Goal: Use online tool/utility

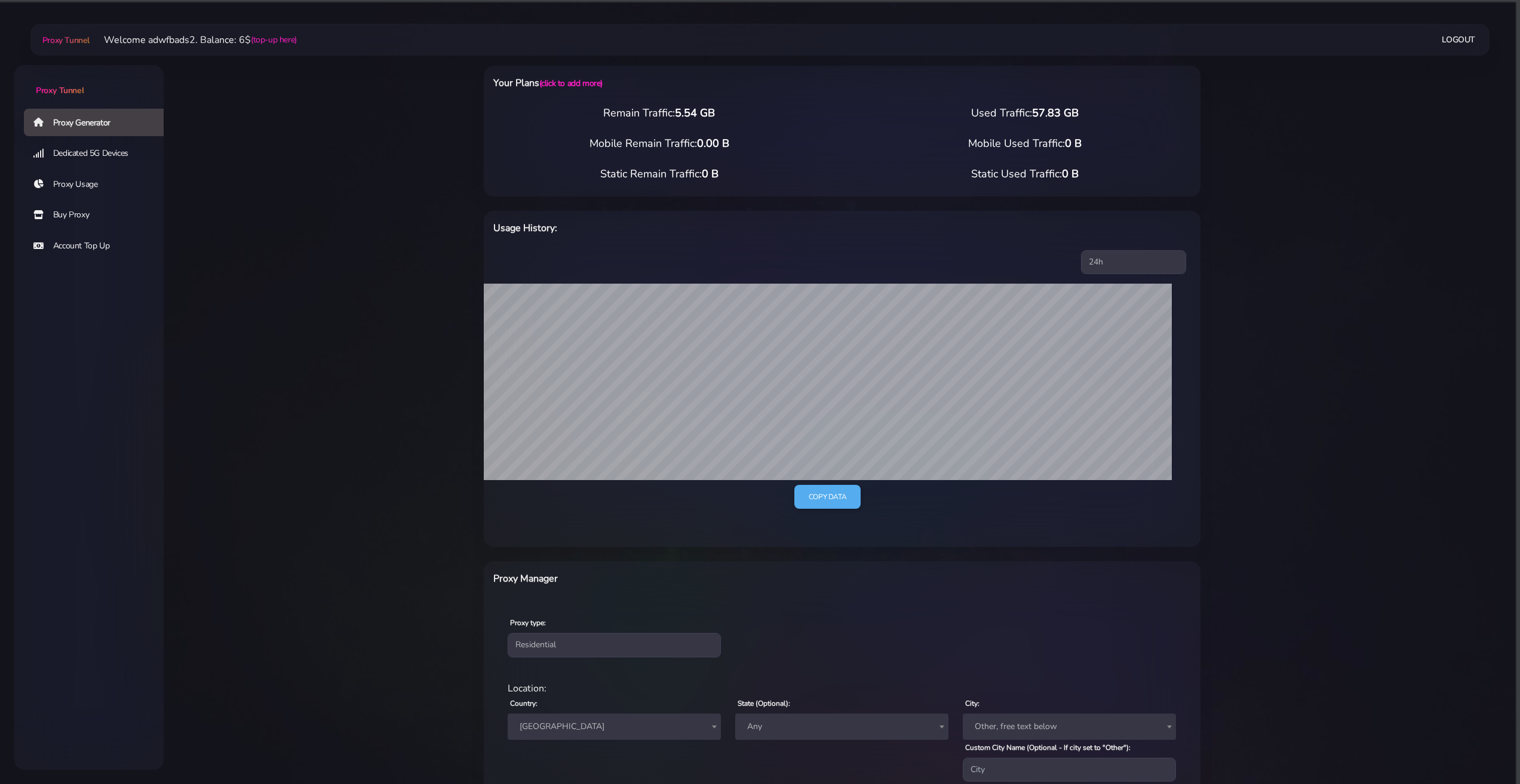
select select "AU"
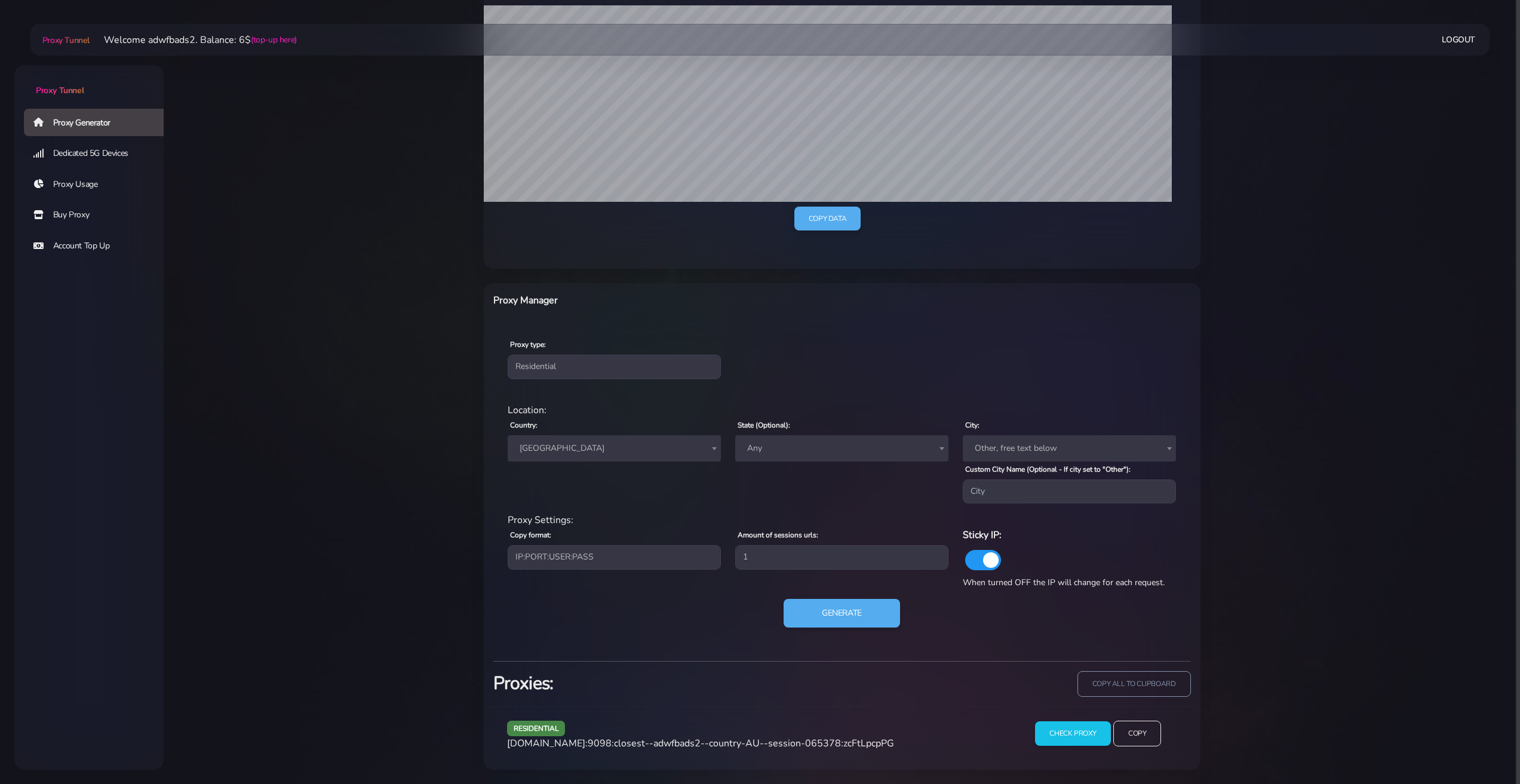
click at [562, 452] on span "[GEOGRAPHIC_DATA]" at bounding box center [614, 448] width 199 height 16
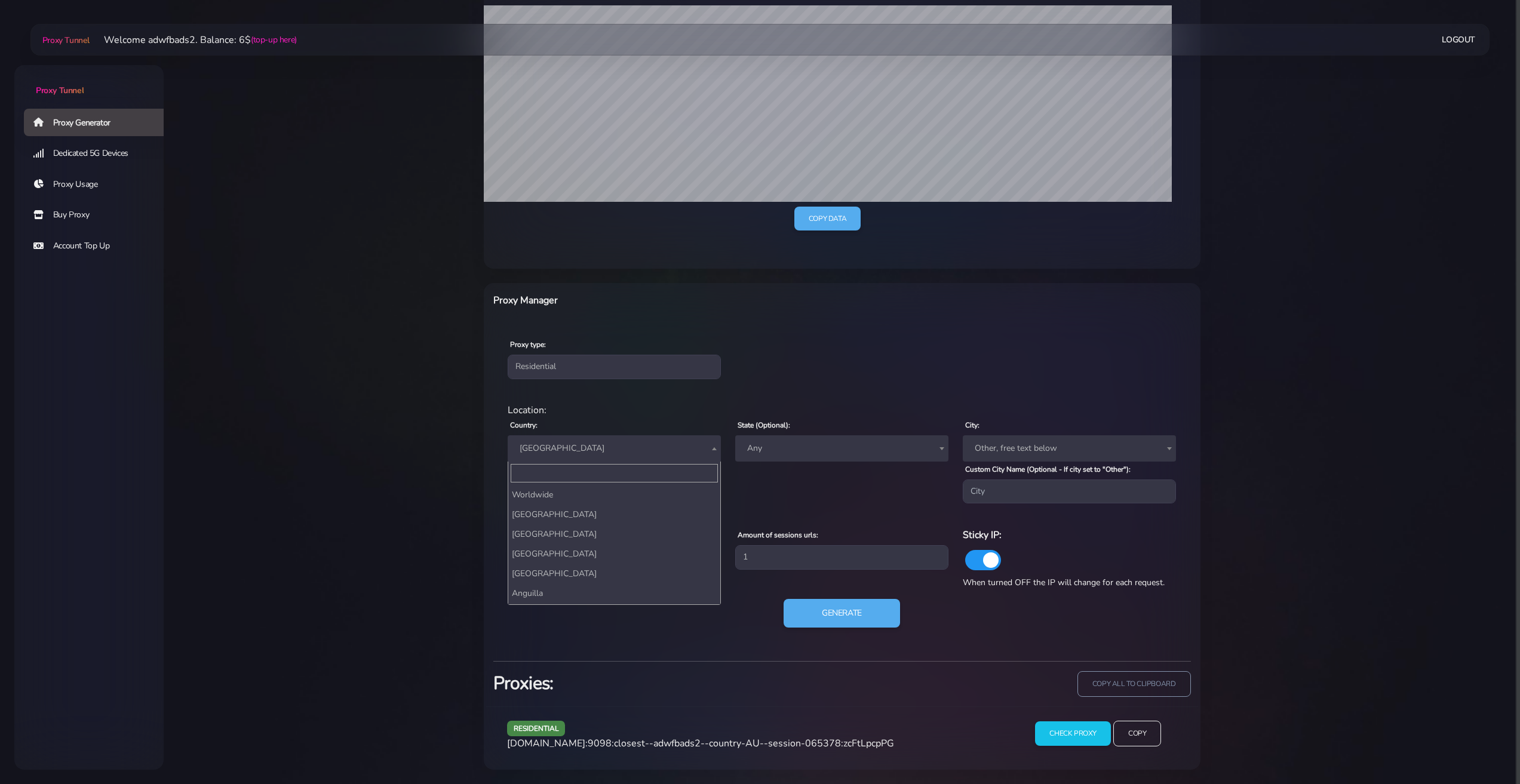
scroll to position [256, 0]
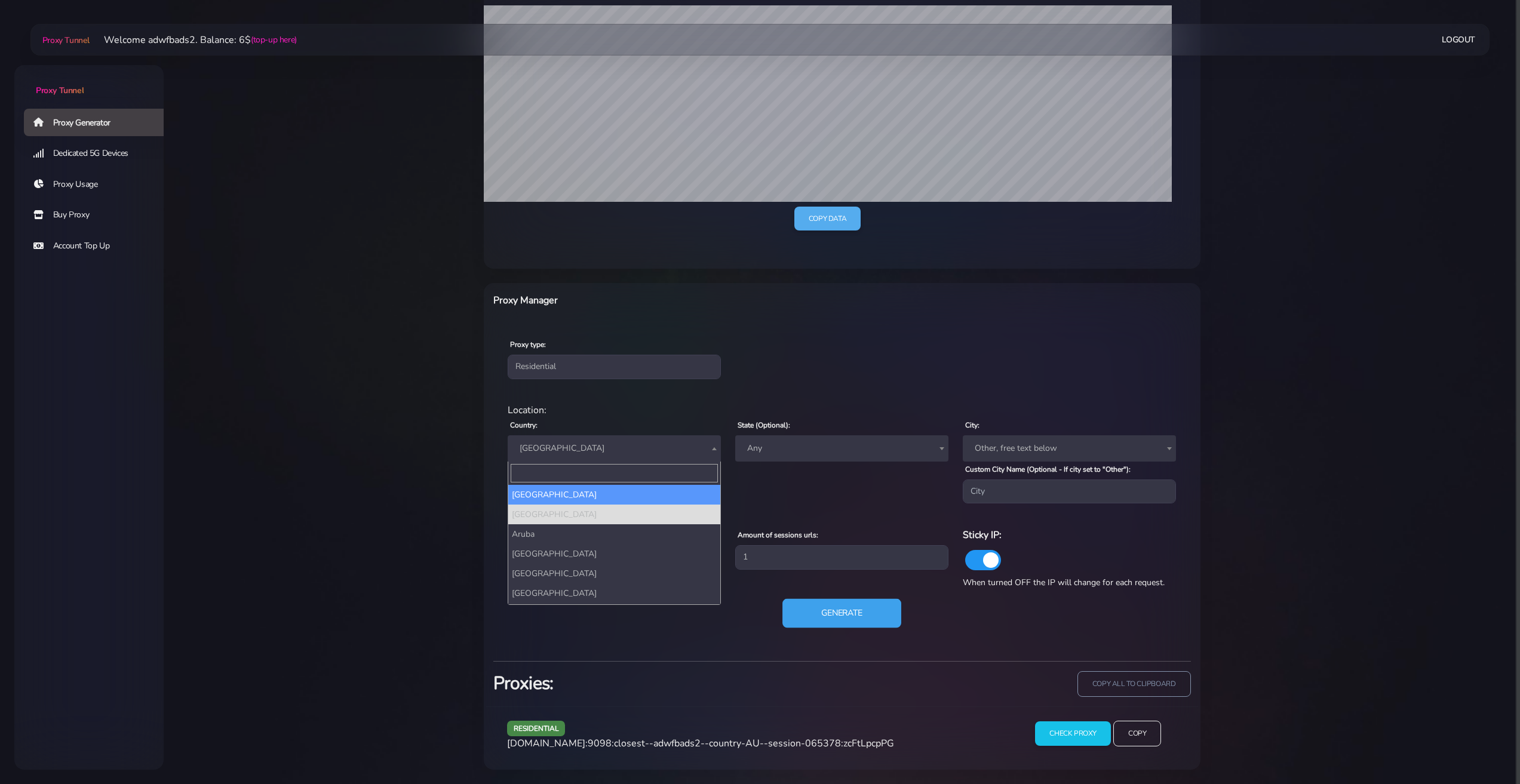
click at [825, 609] on button "Generate" at bounding box center [842, 614] width 119 height 29
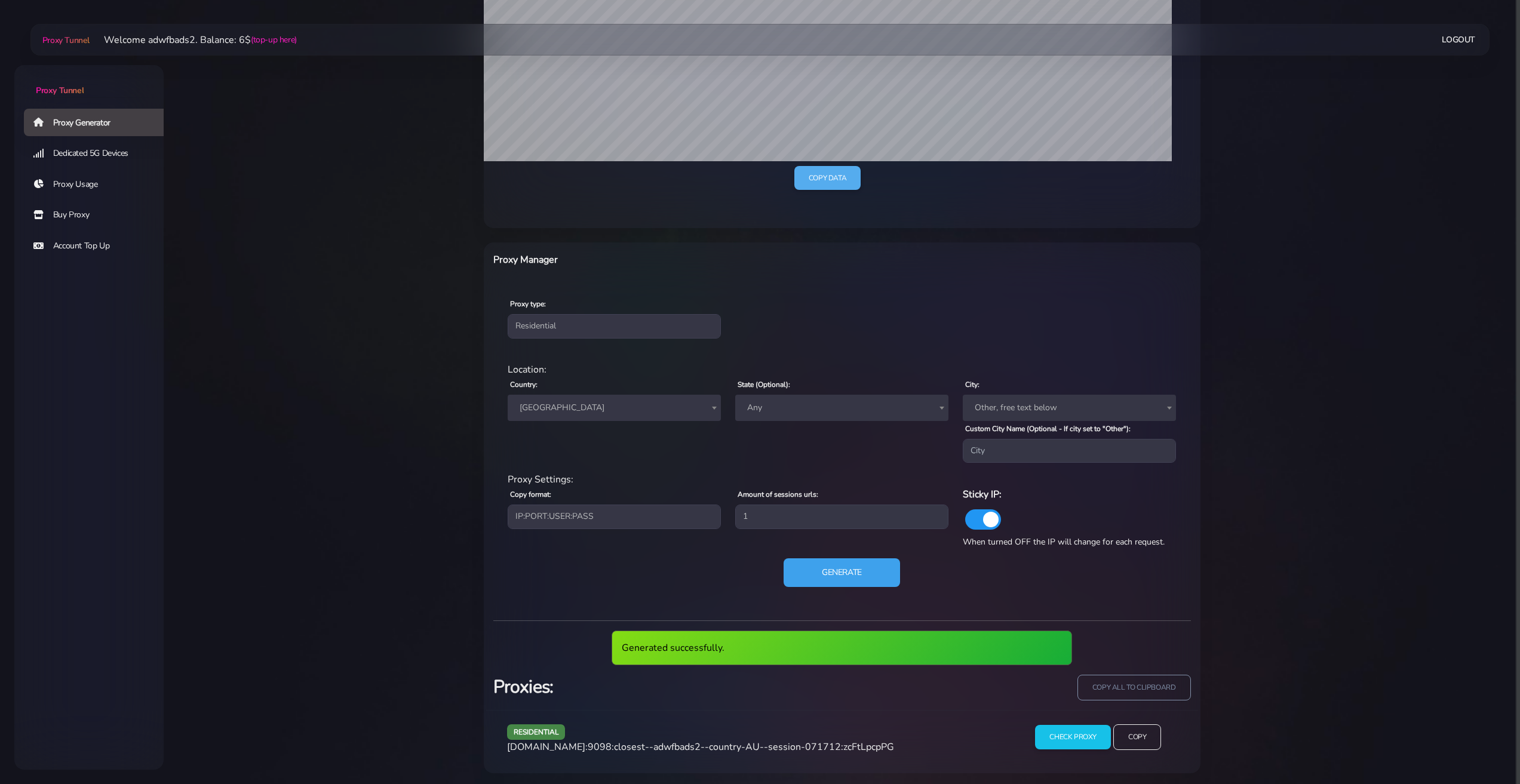
scroll to position [323, 0]
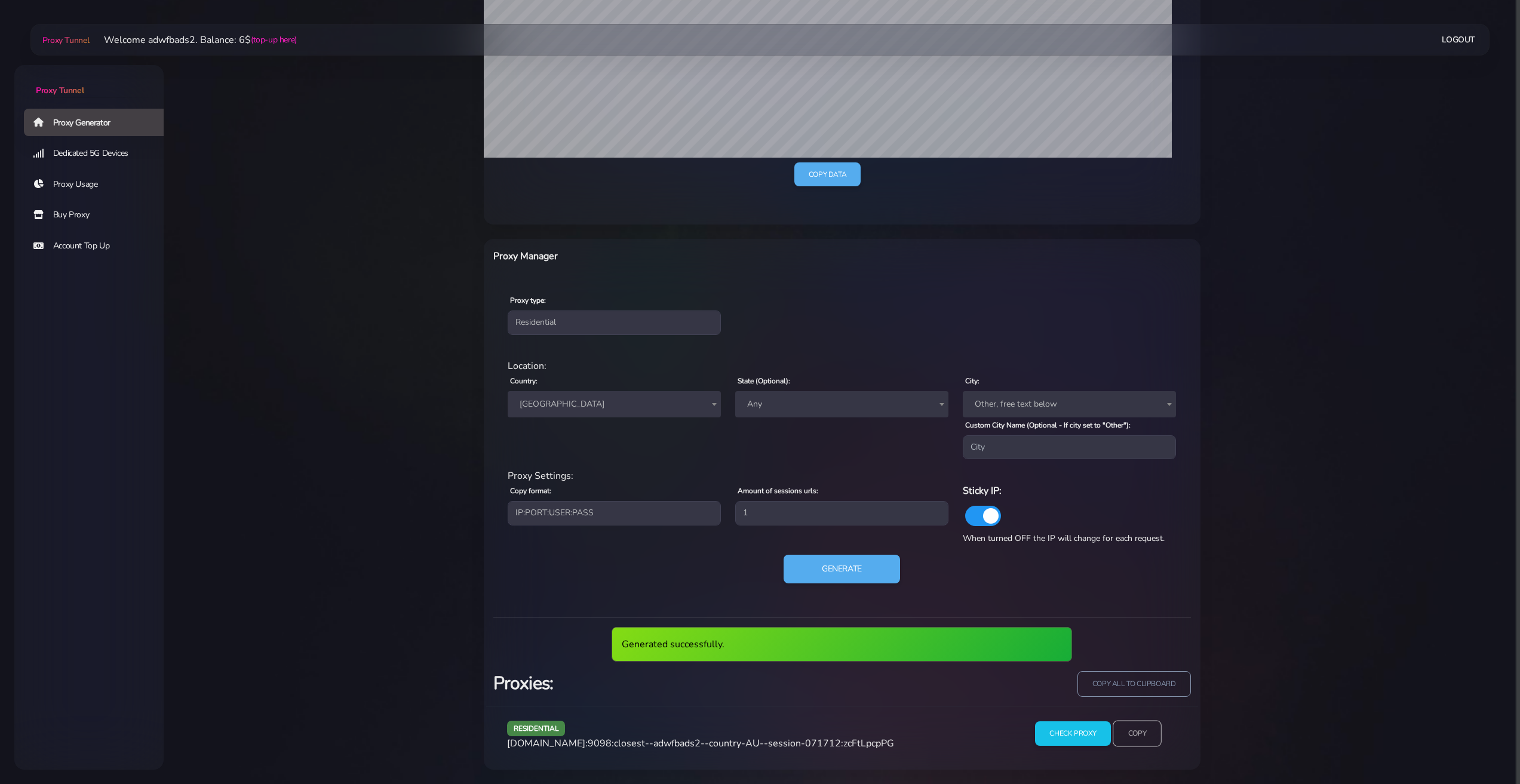
click at [1130, 738] on input "Copy" at bounding box center [1137, 734] width 49 height 27
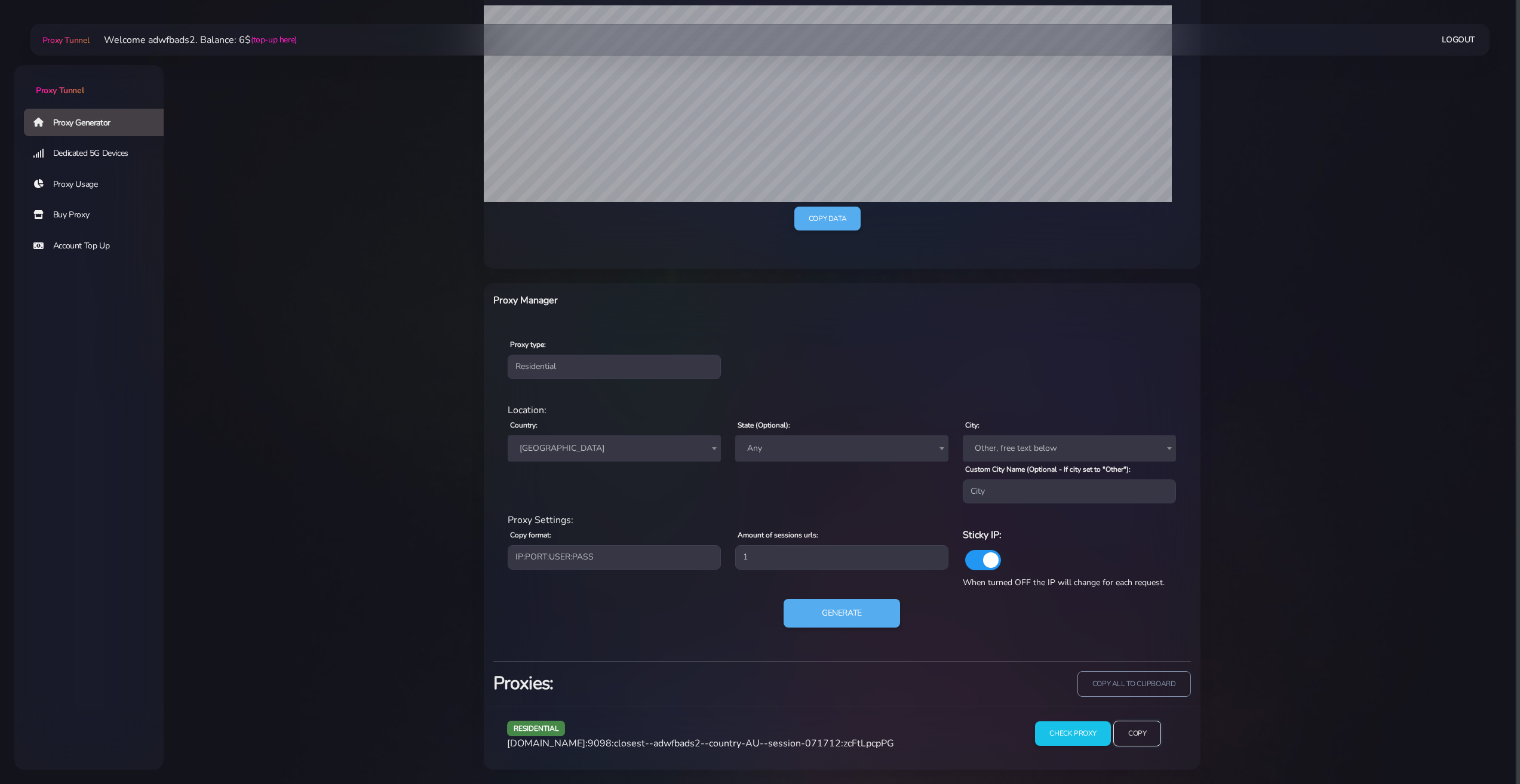
scroll to position [278, 0]
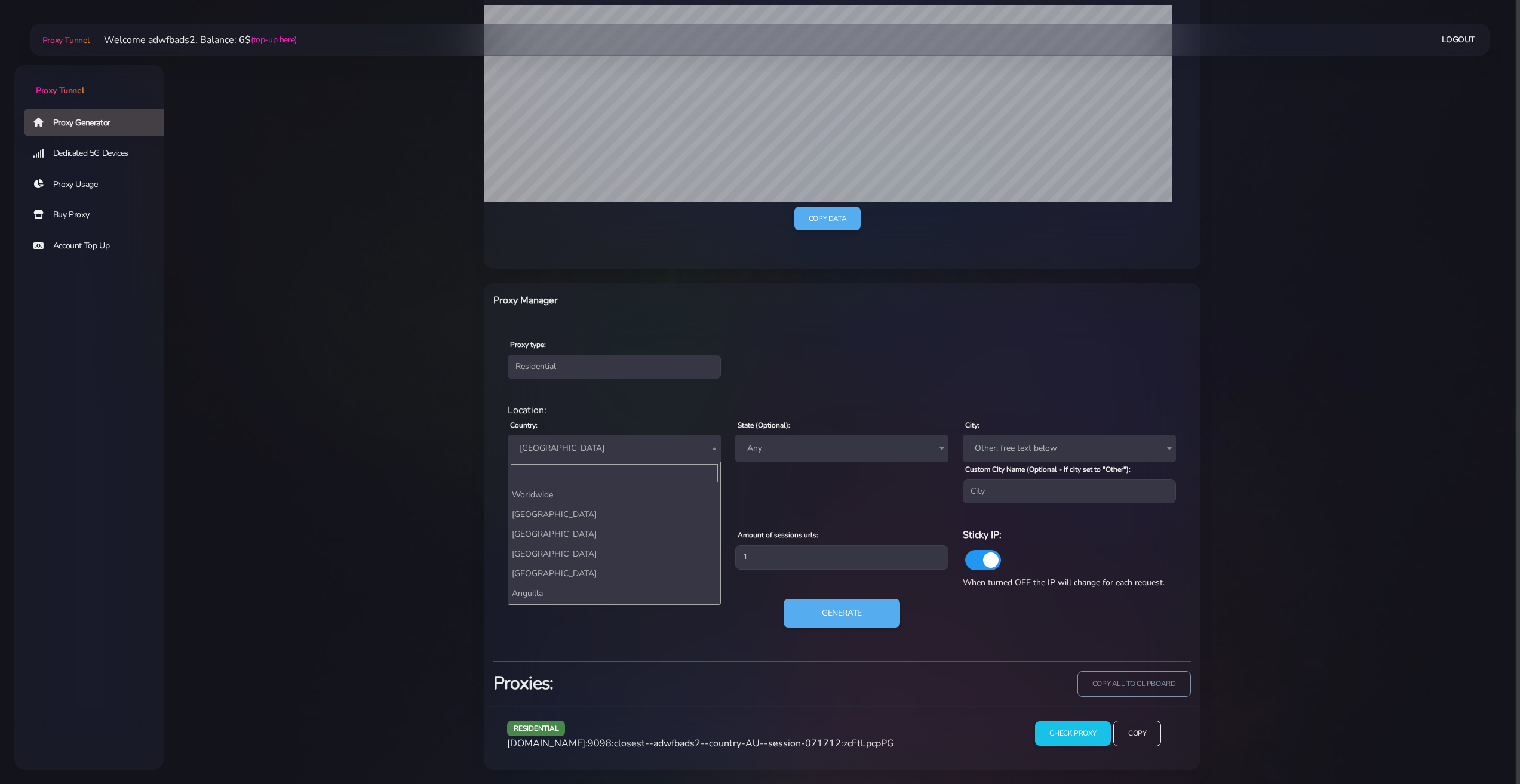
click at [589, 445] on span "[GEOGRAPHIC_DATA]" at bounding box center [614, 448] width 199 height 16
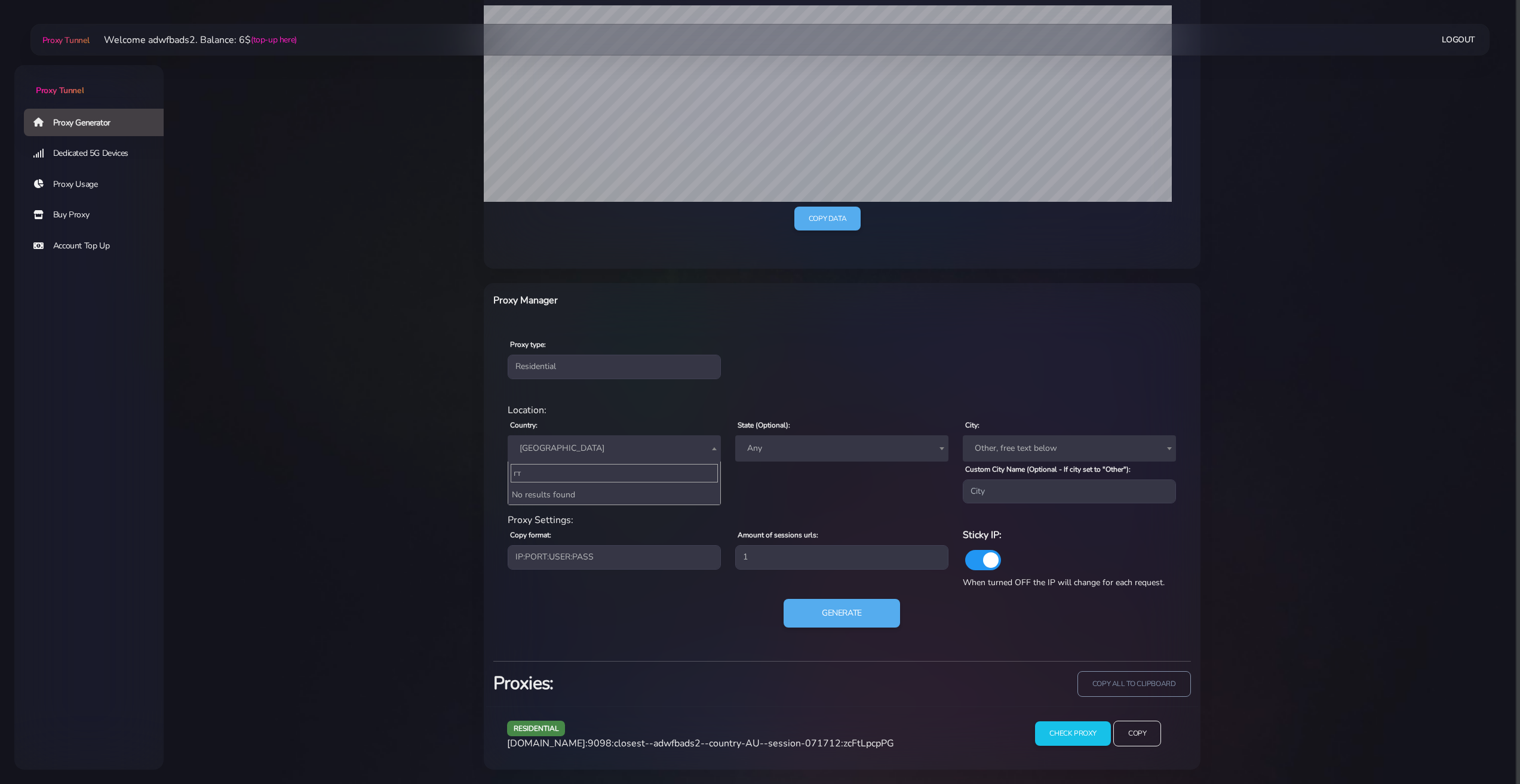
type input "г"
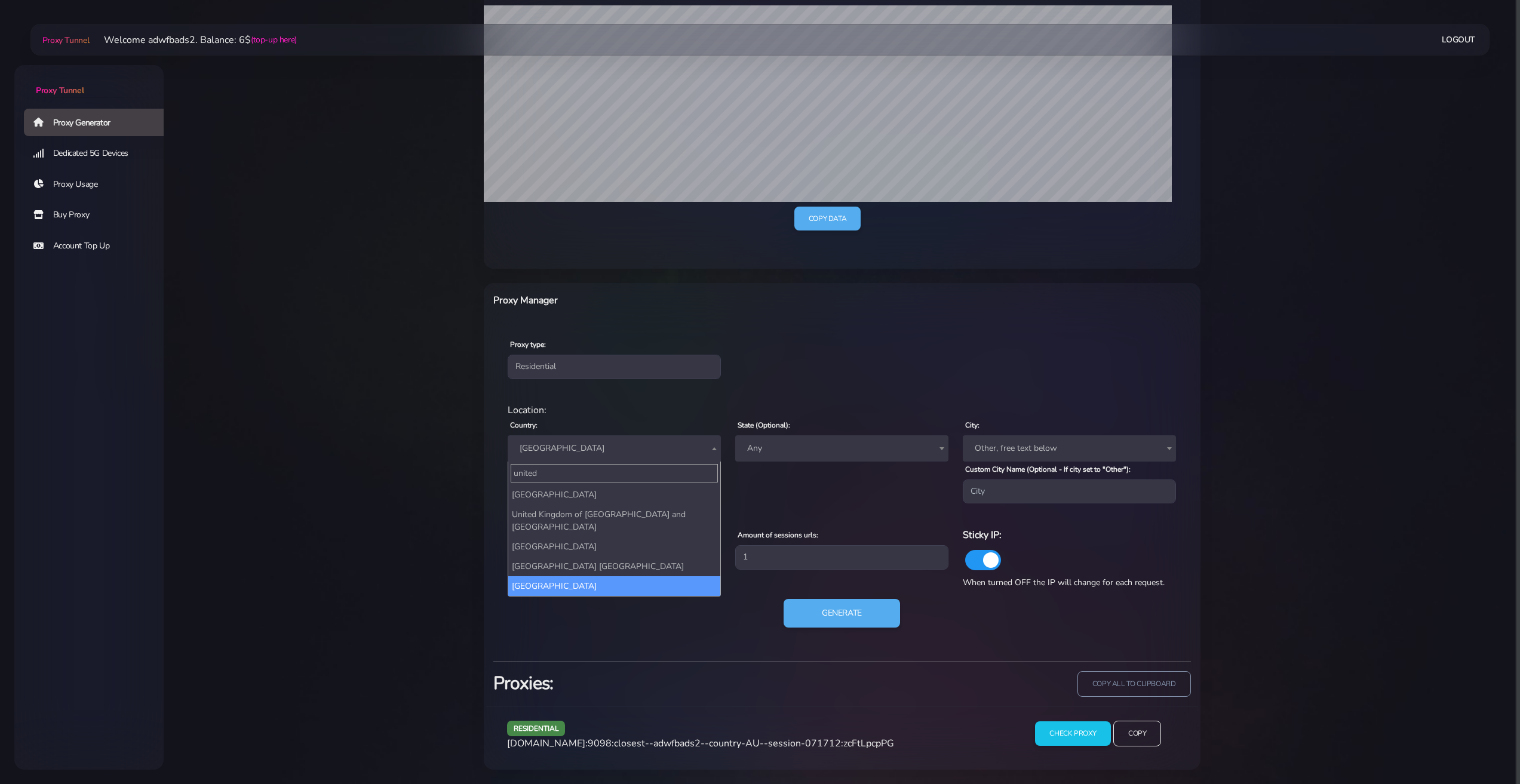
type input "united"
select select "US"
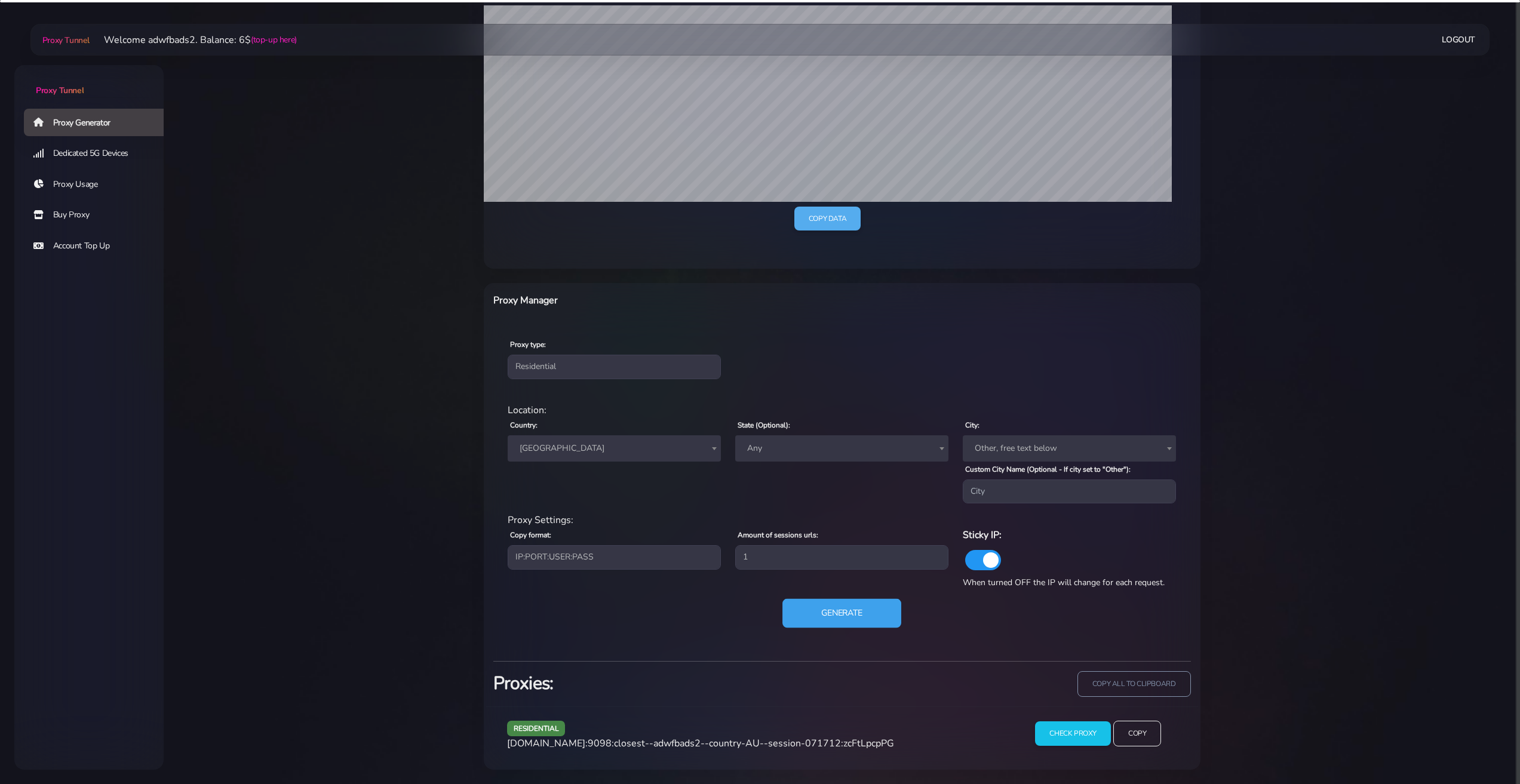
click at [868, 616] on button "Generate" at bounding box center [842, 614] width 119 height 29
click at [1135, 737] on input "Copy" at bounding box center [1137, 734] width 49 height 27
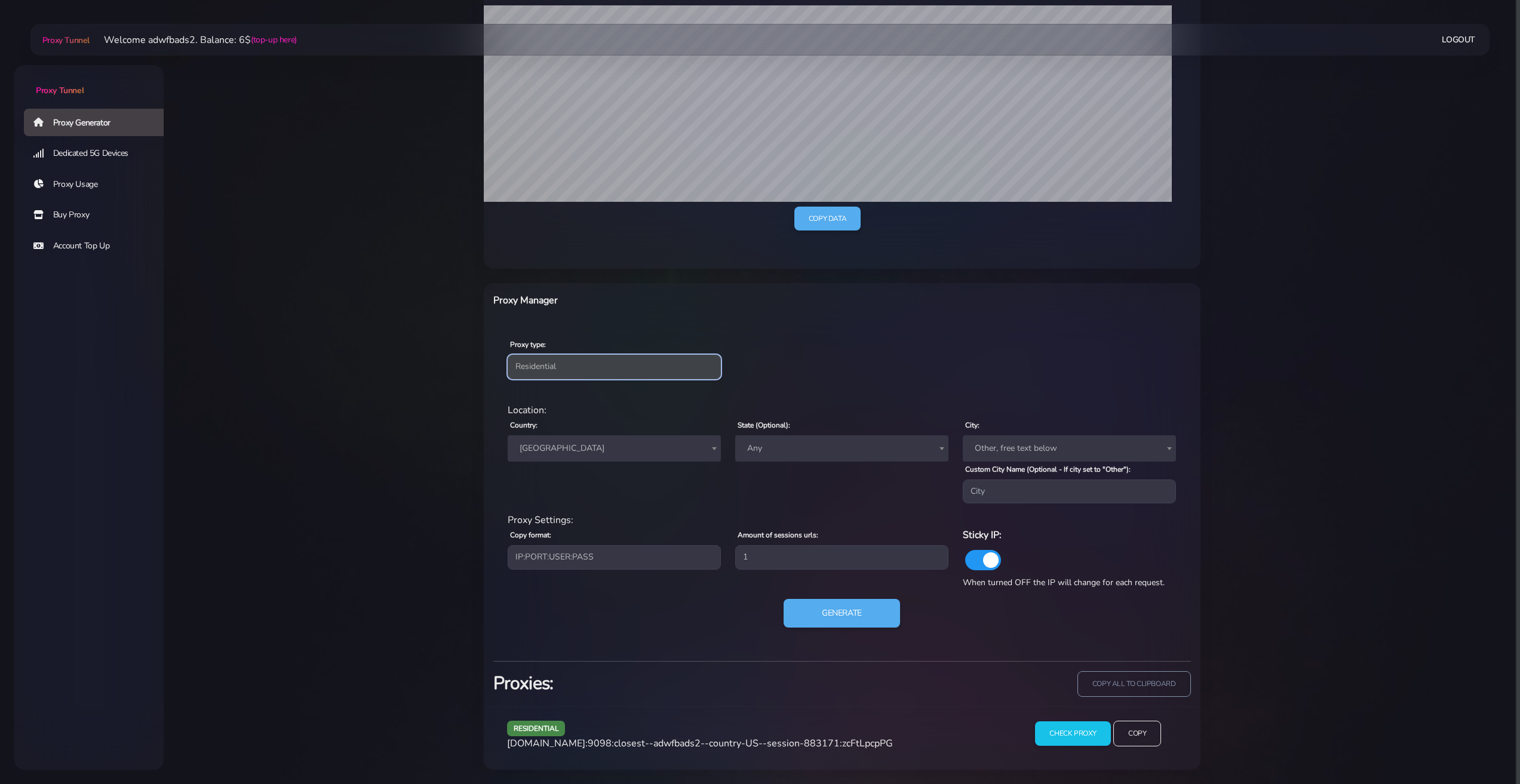
click at [601, 369] on select "Residential Static Mobile" at bounding box center [614, 367] width 213 height 24
drag, startPoint x: 714, startPoint y: 311, endPoint x: 703, endPoint y: 328, distance: 20.2
click at [714, 312] on div "Proxy Manager" at bounding box center [693, 302] width 415 height 20
click at [567, 441] on span "[GEOGRAPHIC_DATA]" at bounding box center [614, 448] width 199 height 16
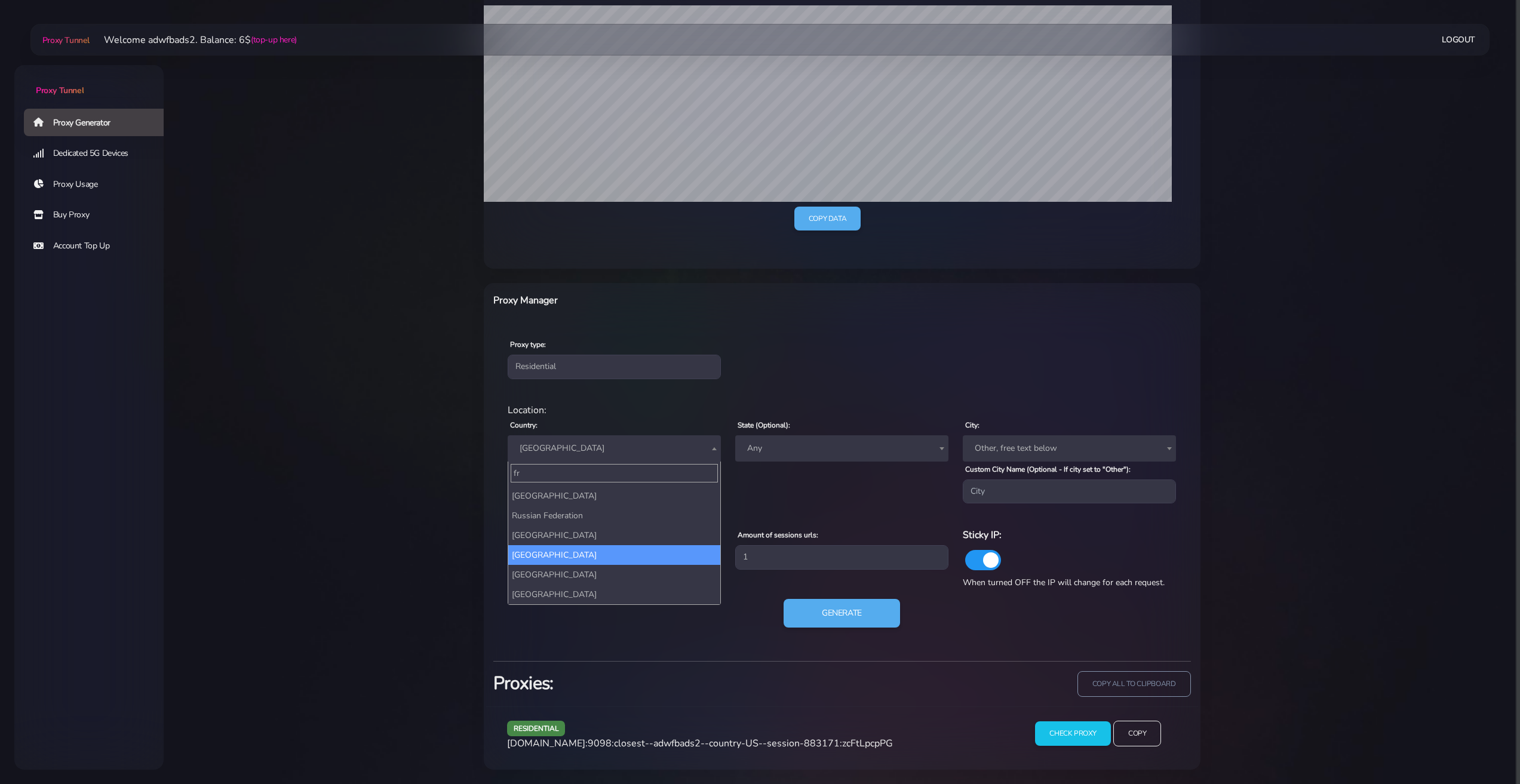
scroll to position [0, 0]
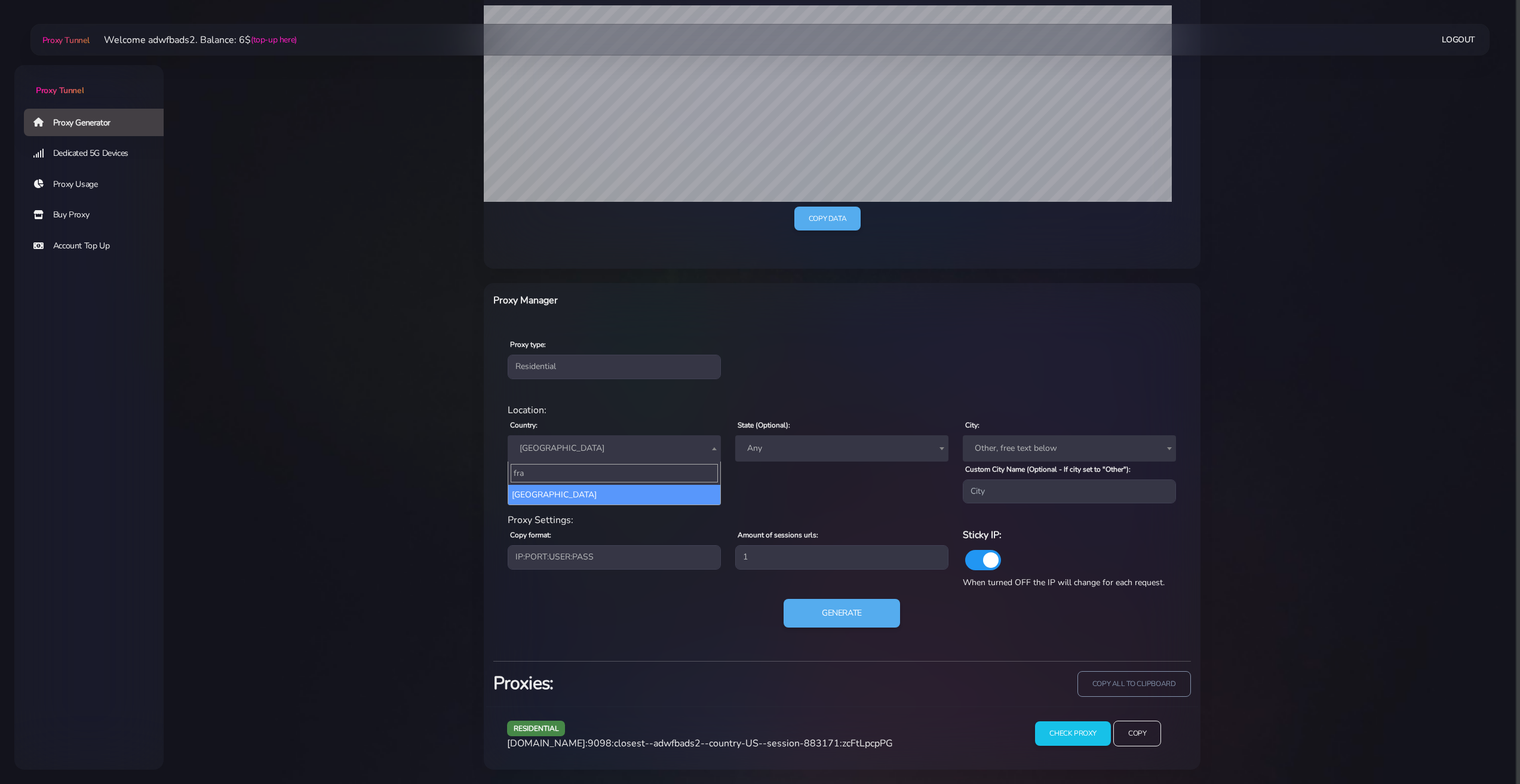
type input "fra"
select select "FR"
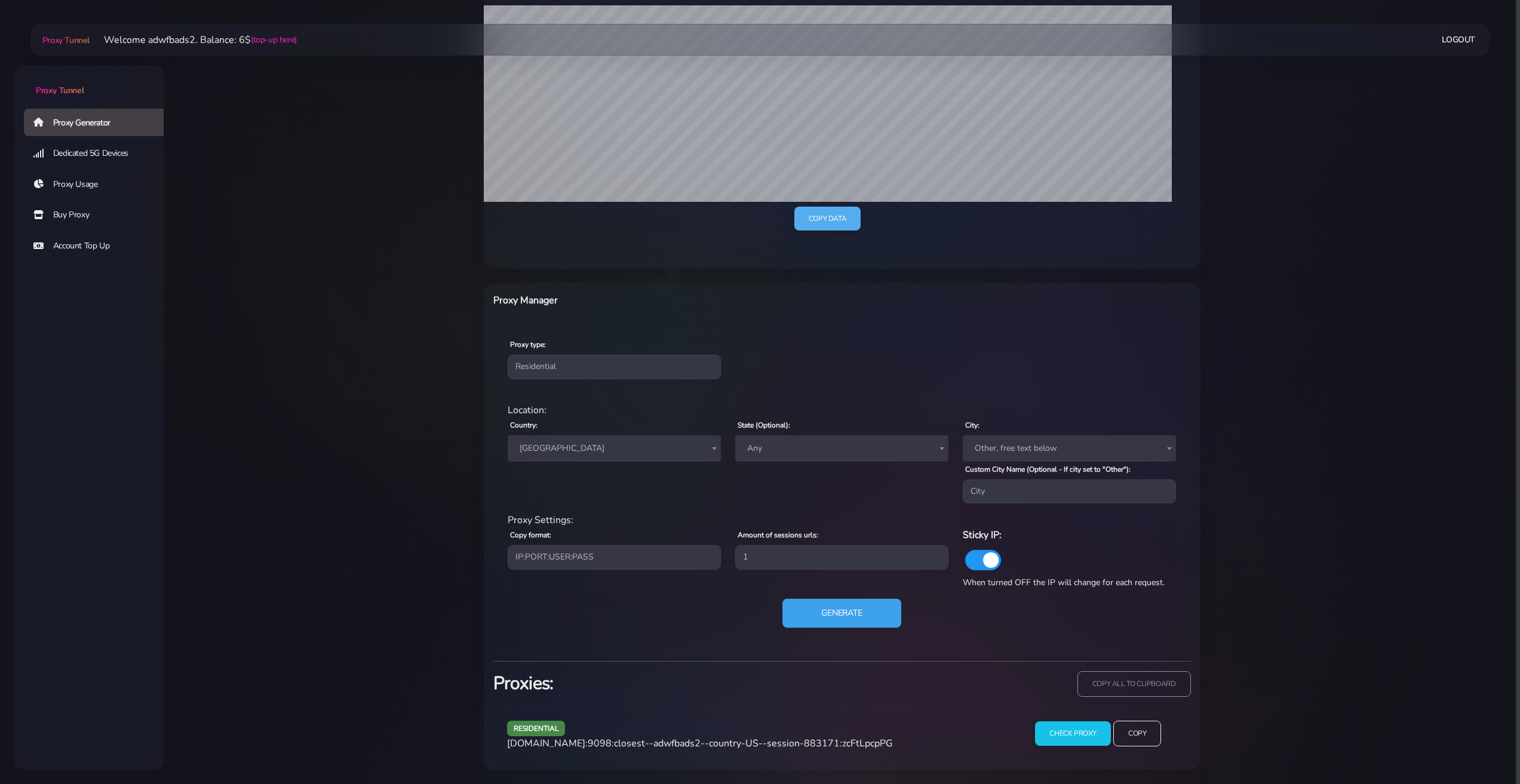
click at [826, 615] on button "Generate" at bounding box center [842, 614] width 119 height 29
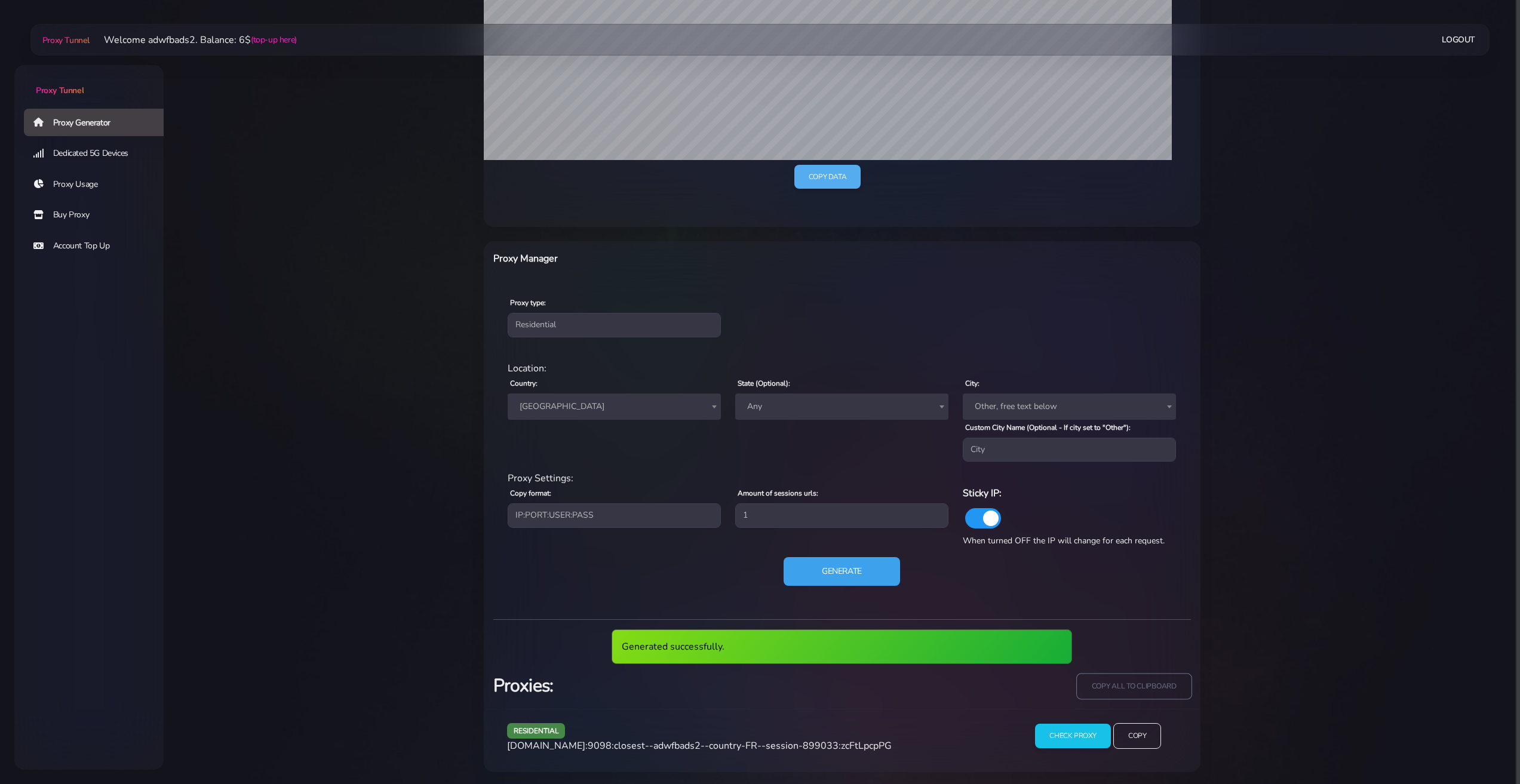
scroll to position [323, 0]
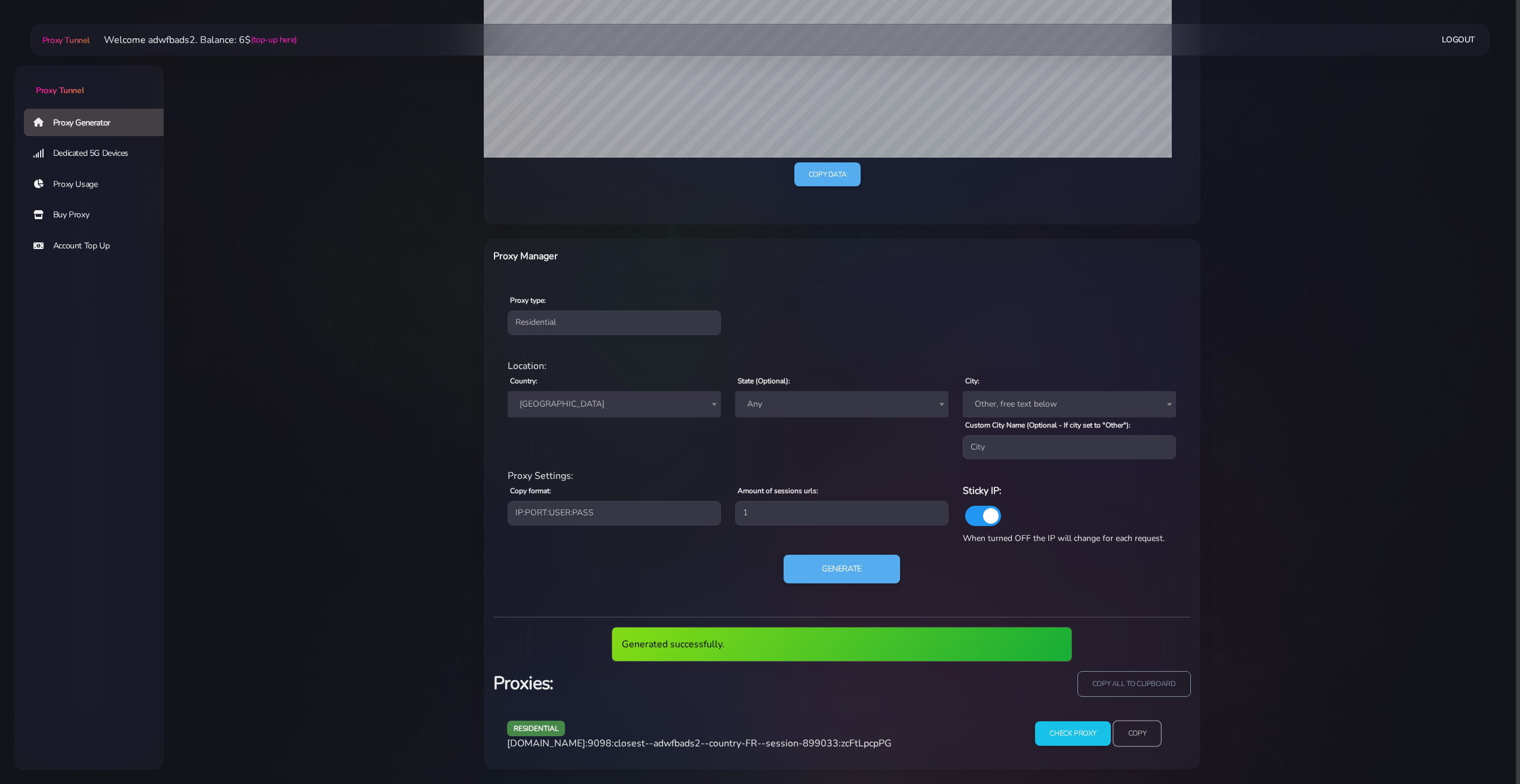
click at [1145, 734] on input "Copy" at bounding box center [1137, 734] width 49 height 27
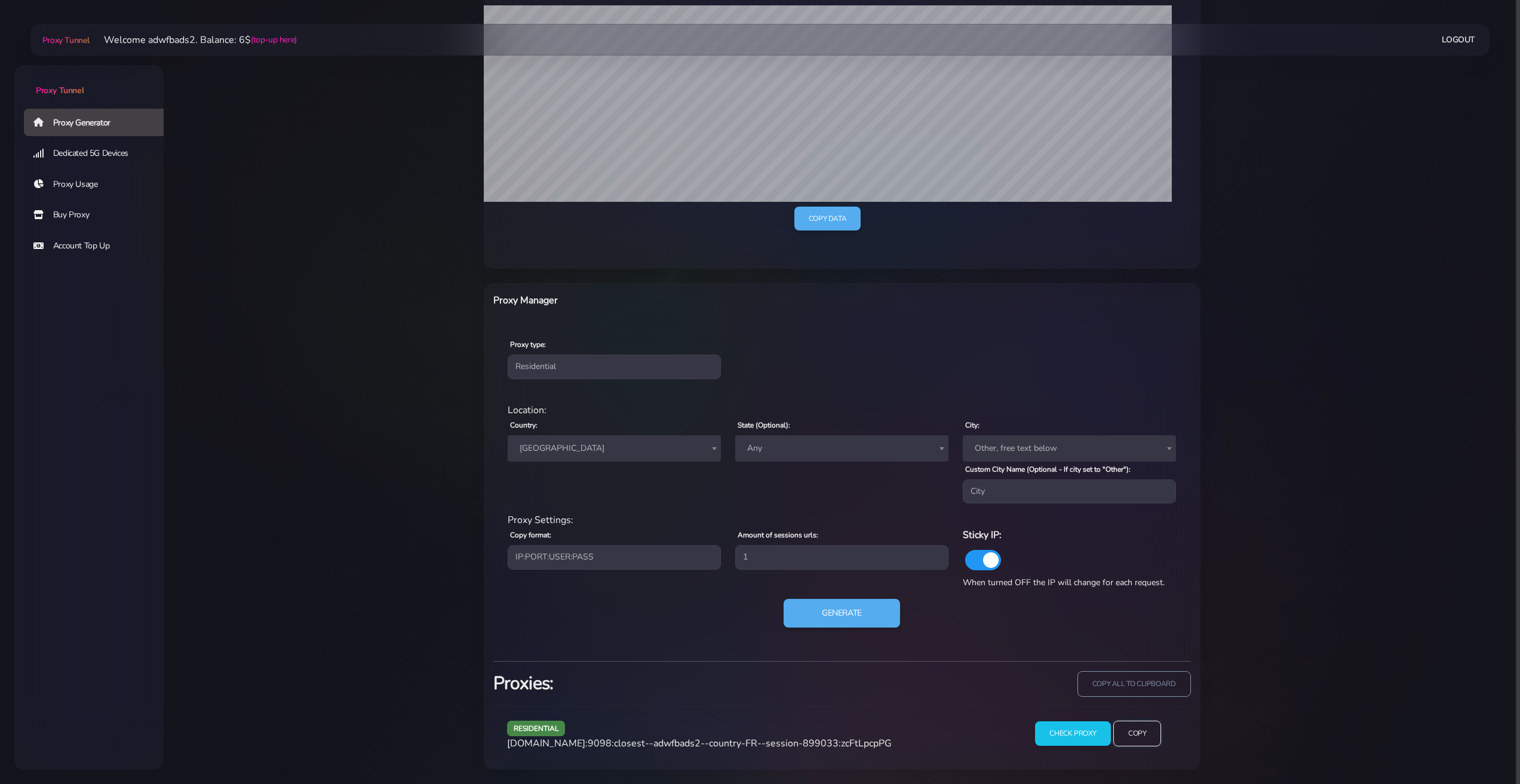
scroll to position [278, 0]
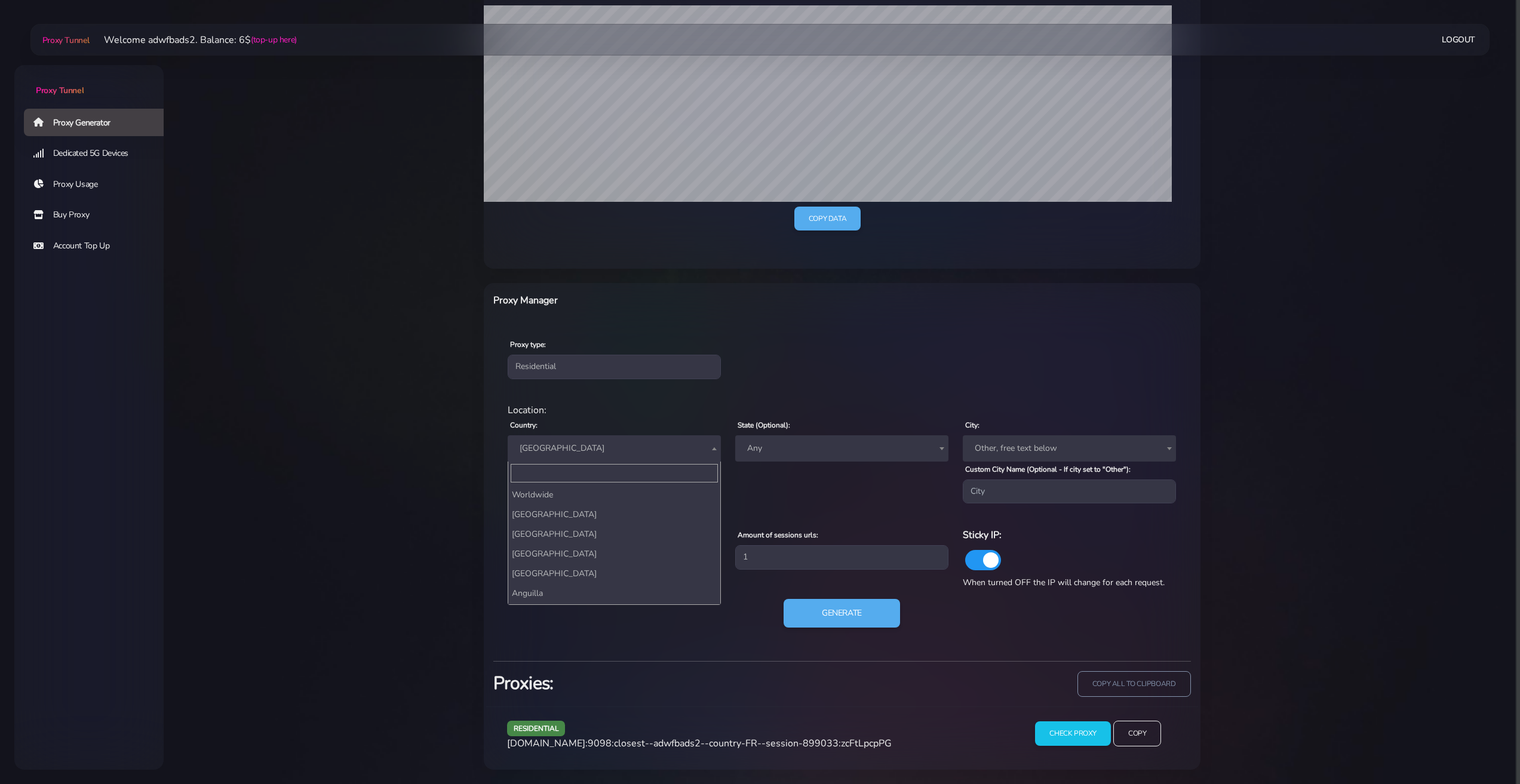
click at [559, 446] on span "[GEOGRAPHIC_DATA]" at bounding box center [614, 448] width 199 height 16
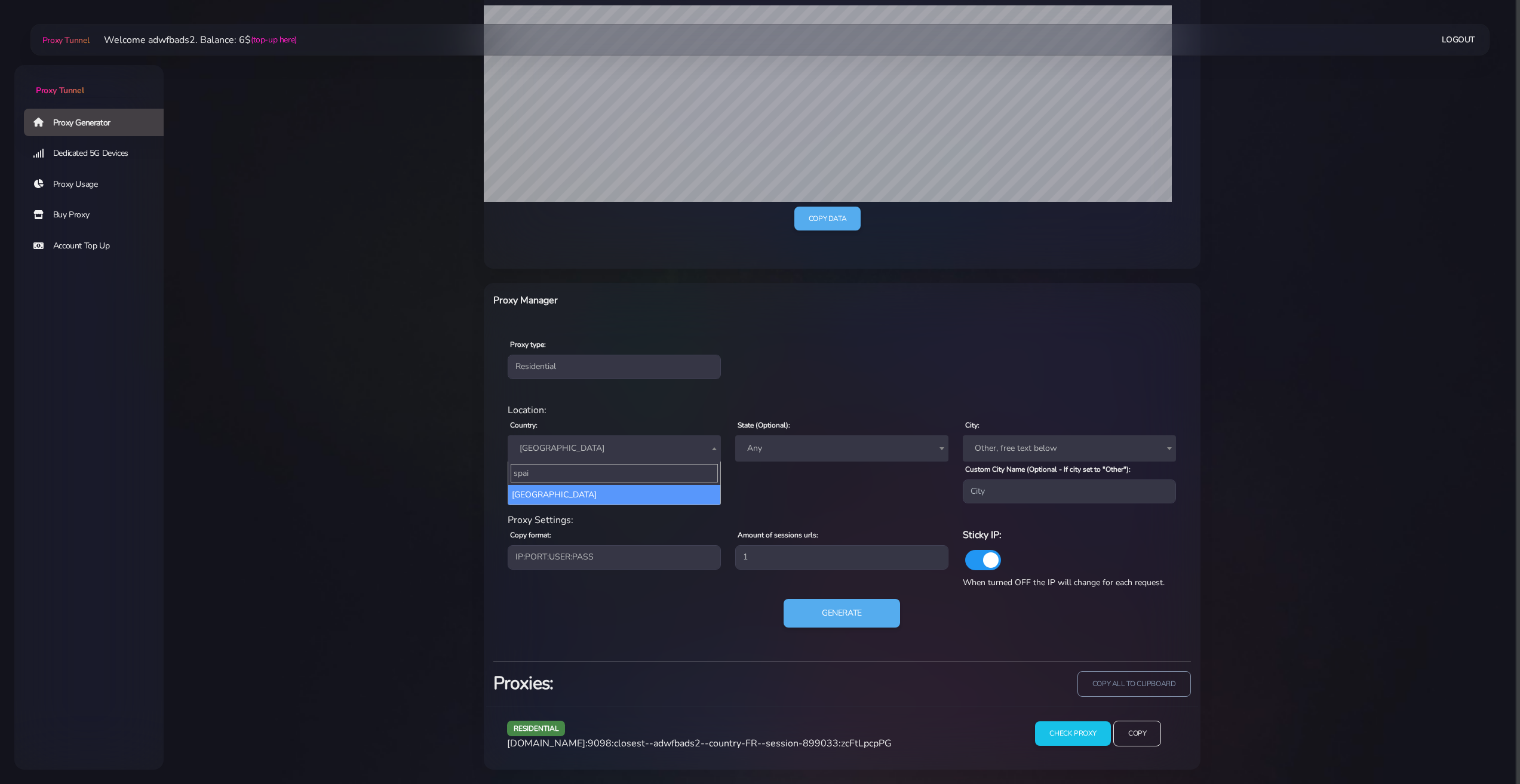
type input "[GEOGRAPHIC_DATA]"
select select "ES"
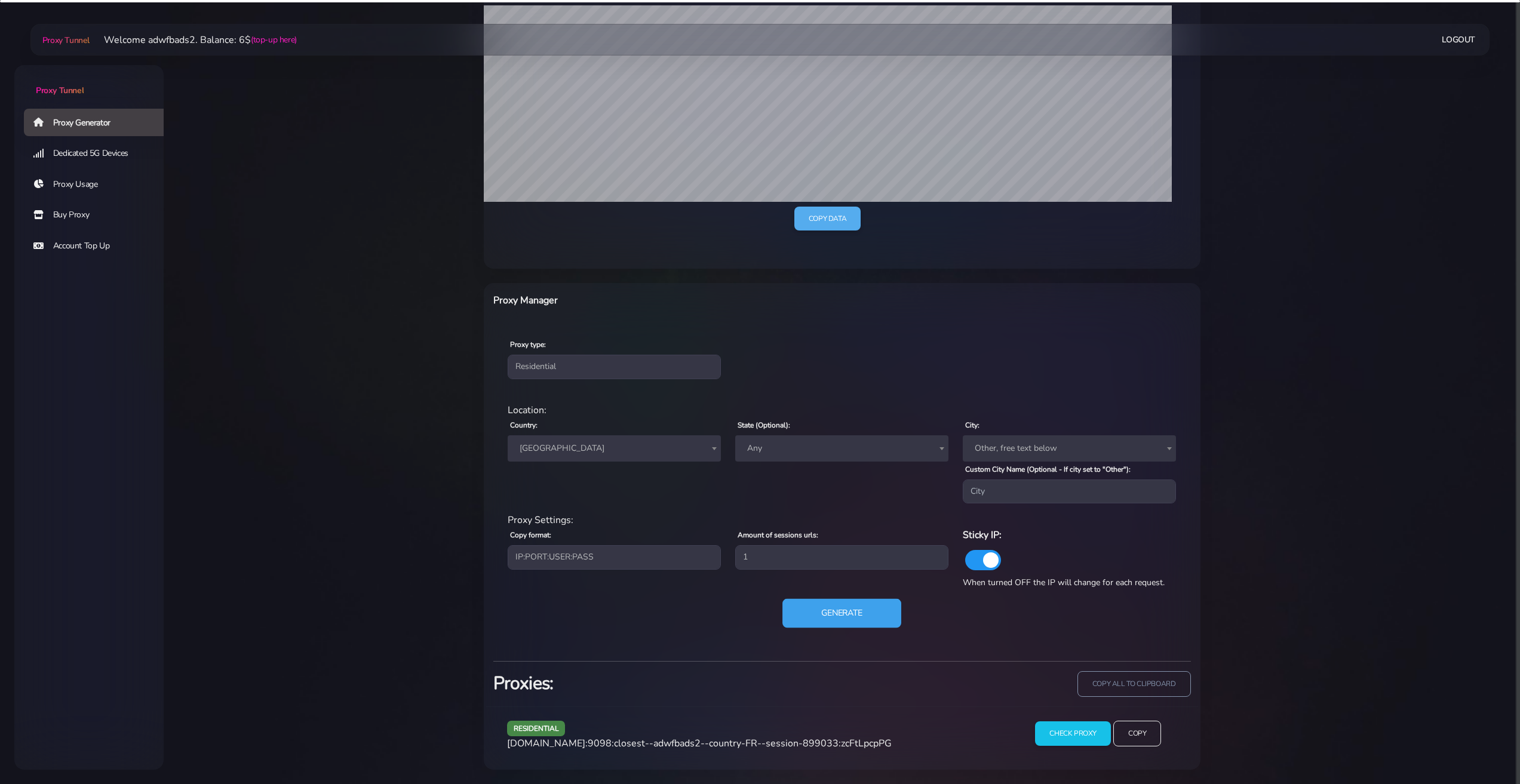
click at [853, 612] on button "Generate" at bounding box center [842, 614] width 119 height 29
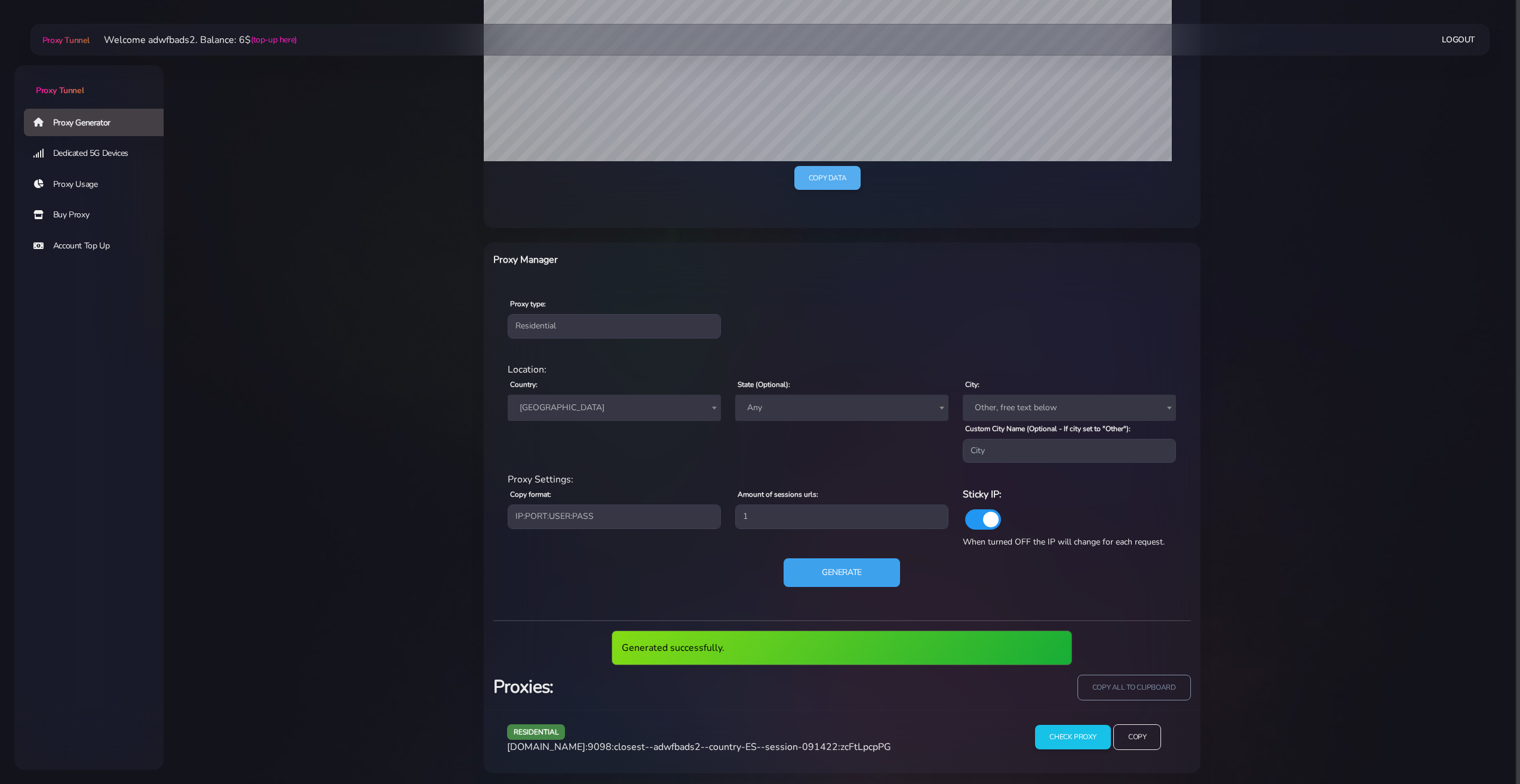
scroll to position [323, 0]
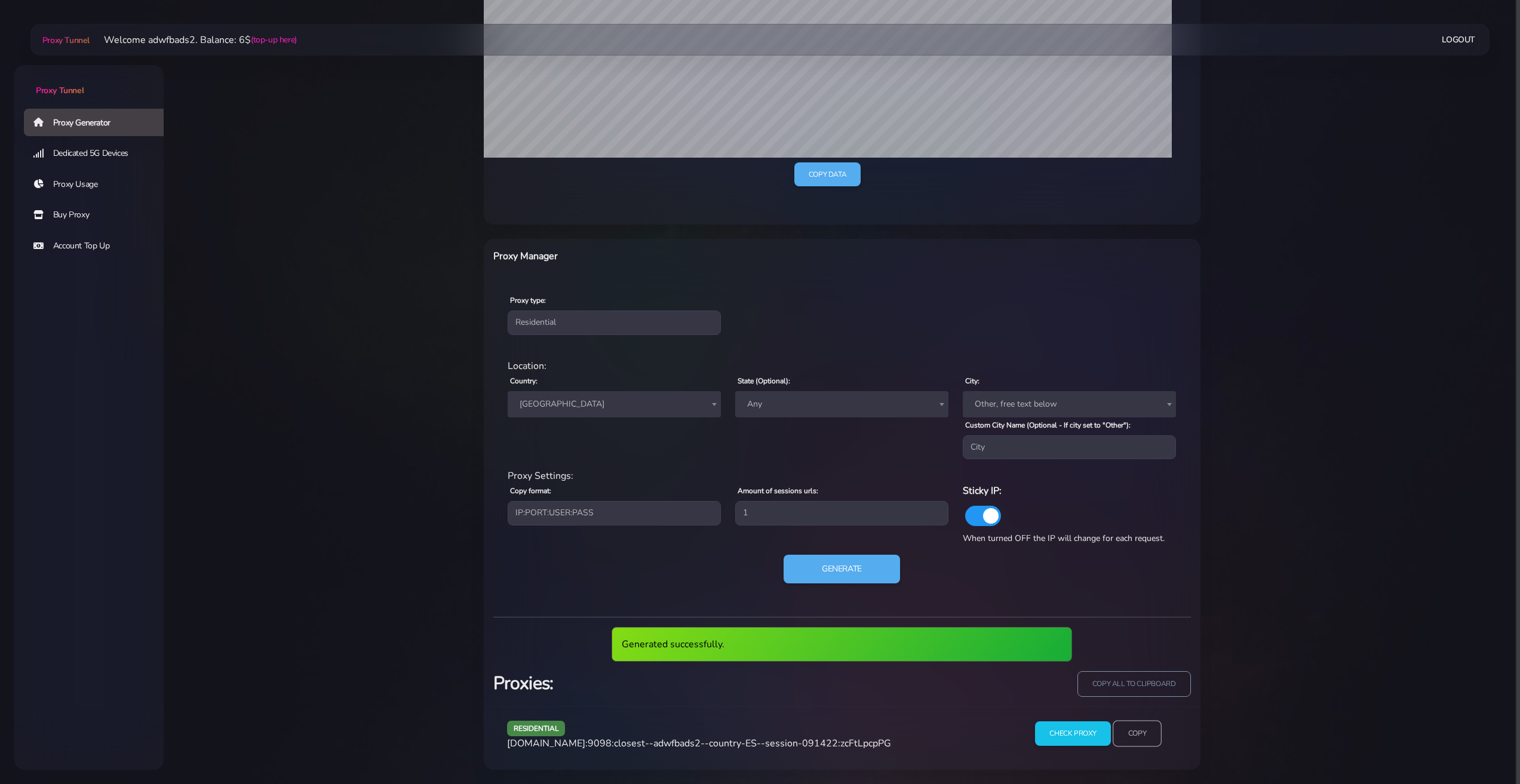
click at [1121, 736] on input "Copy" at bounding box center [1137, 734] width 49 height 27
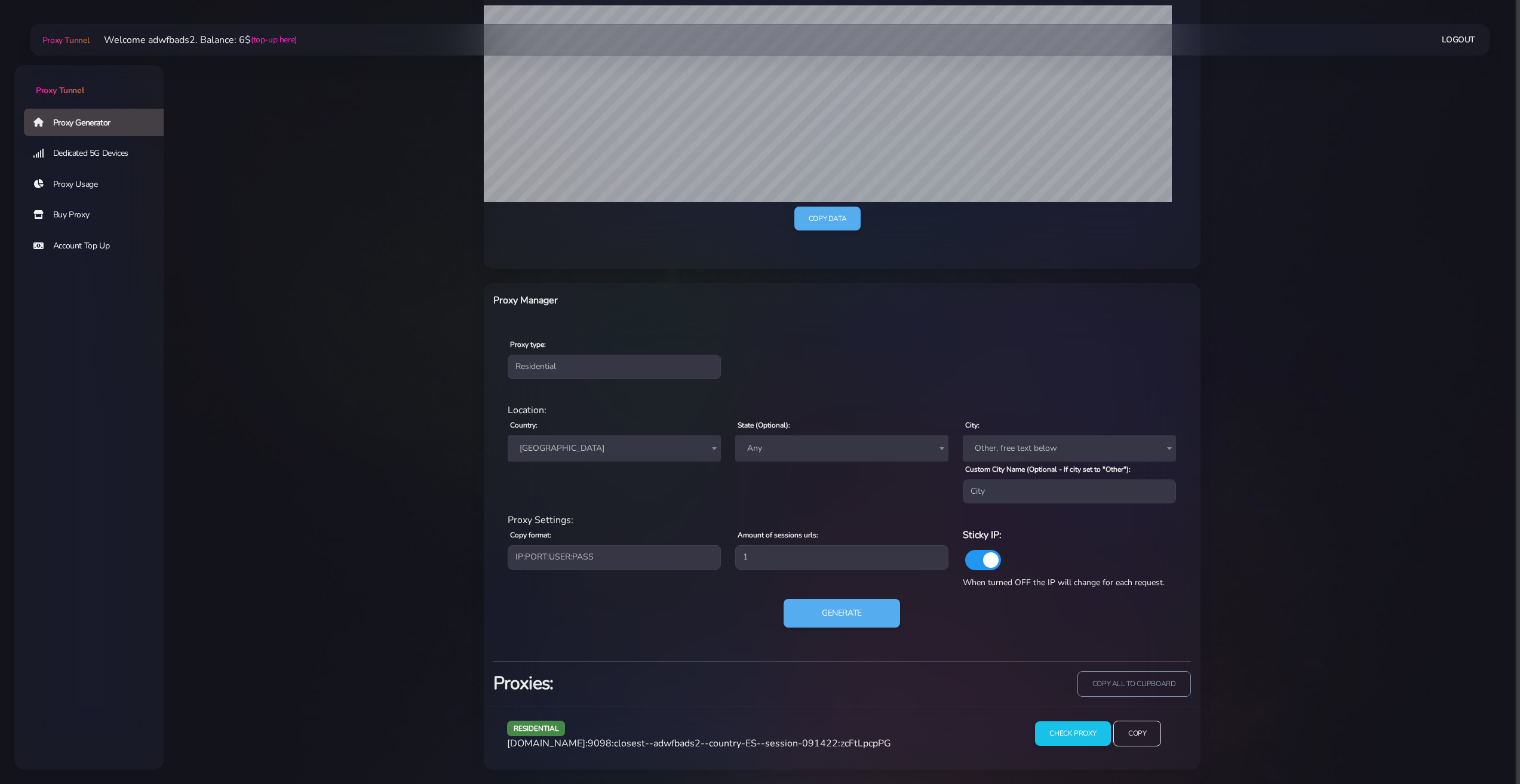
click at [566, 445] on span "[GEOGRAPHIC_DATA]" at bounding box center [614, 448] width 199 height 16
type input "г"
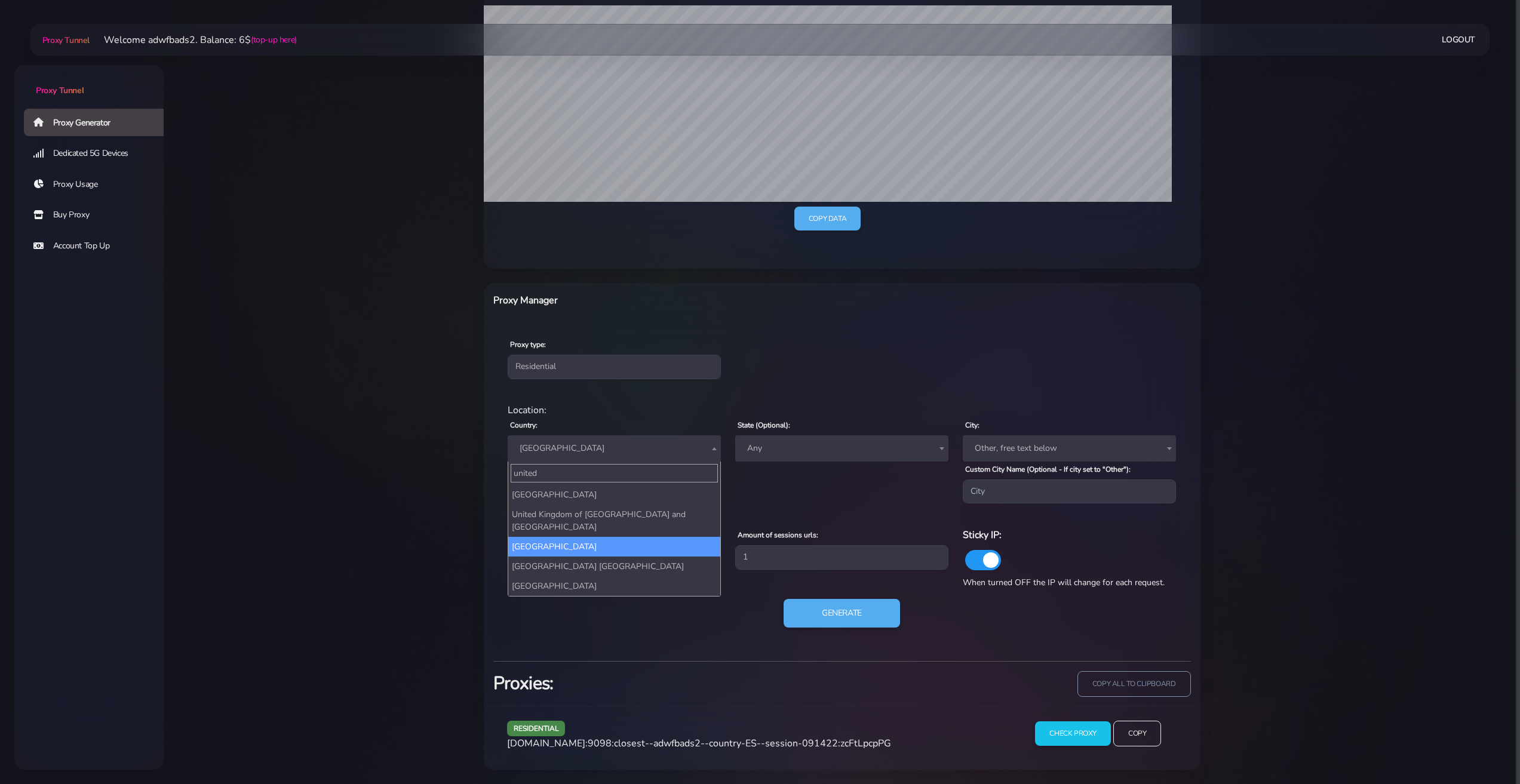
type input "united"
select select "UK"
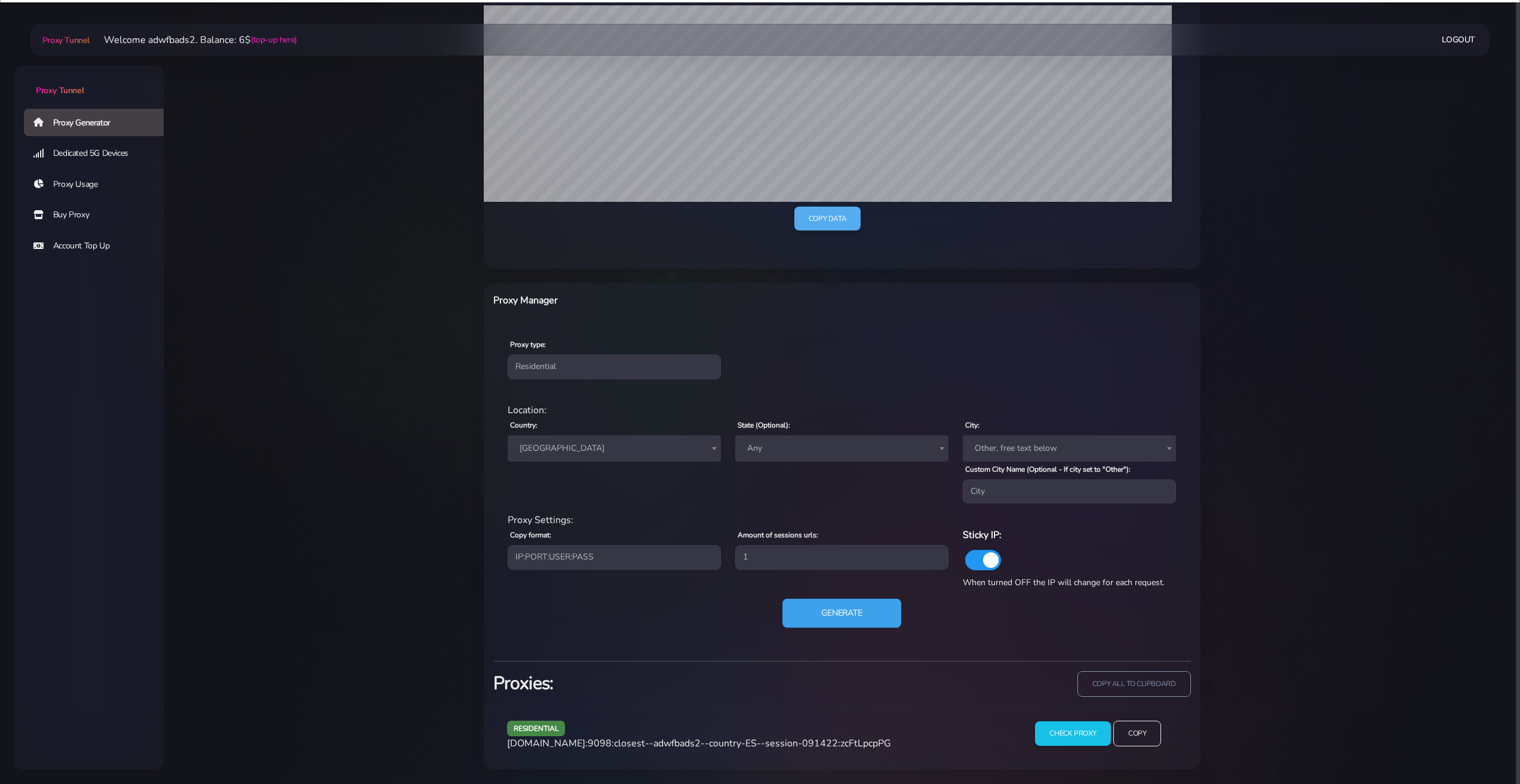
click at [816, 615] on button "Generate" at bounding box center [842, 614] width 119 height 29
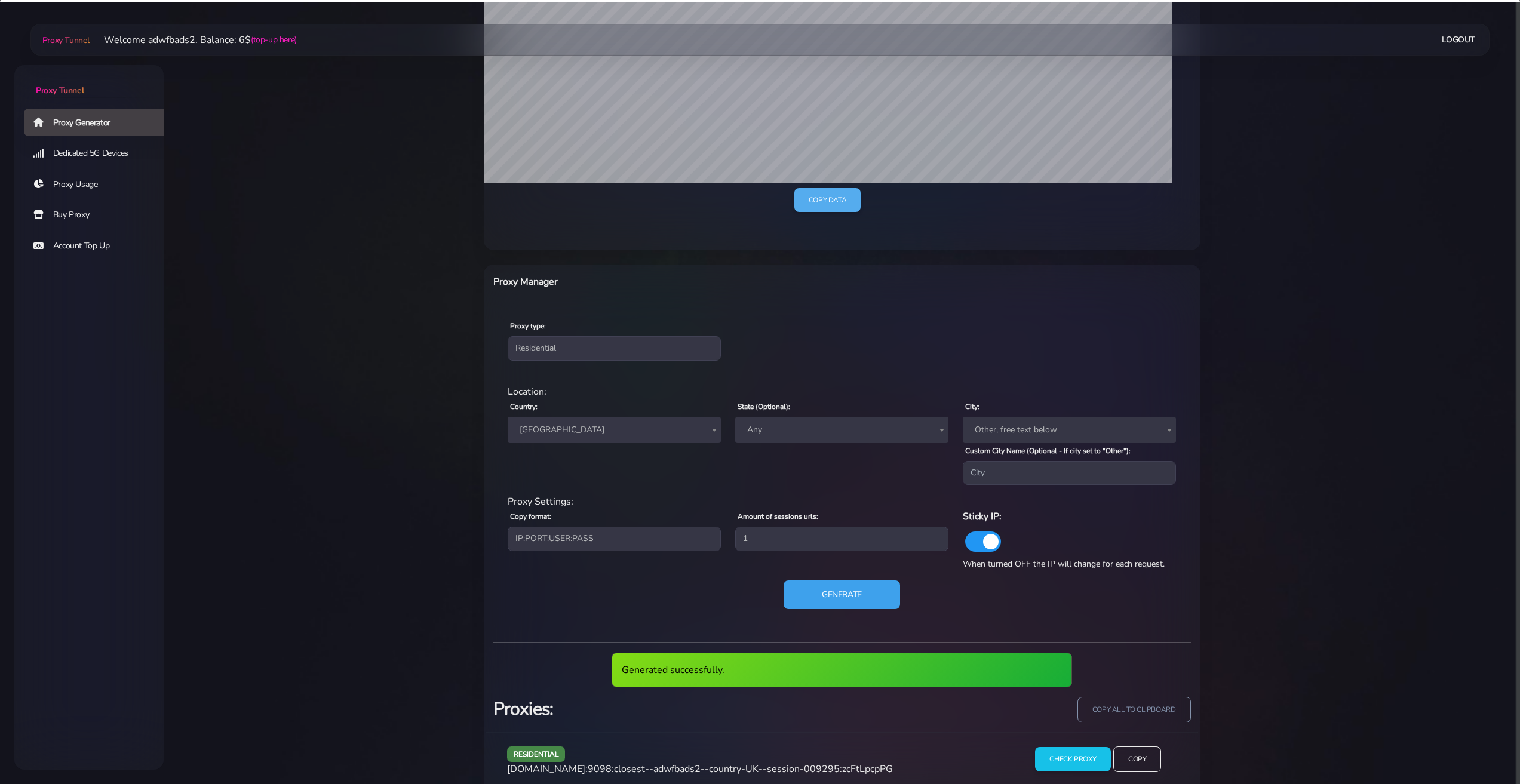
scroll to position [323, 0]
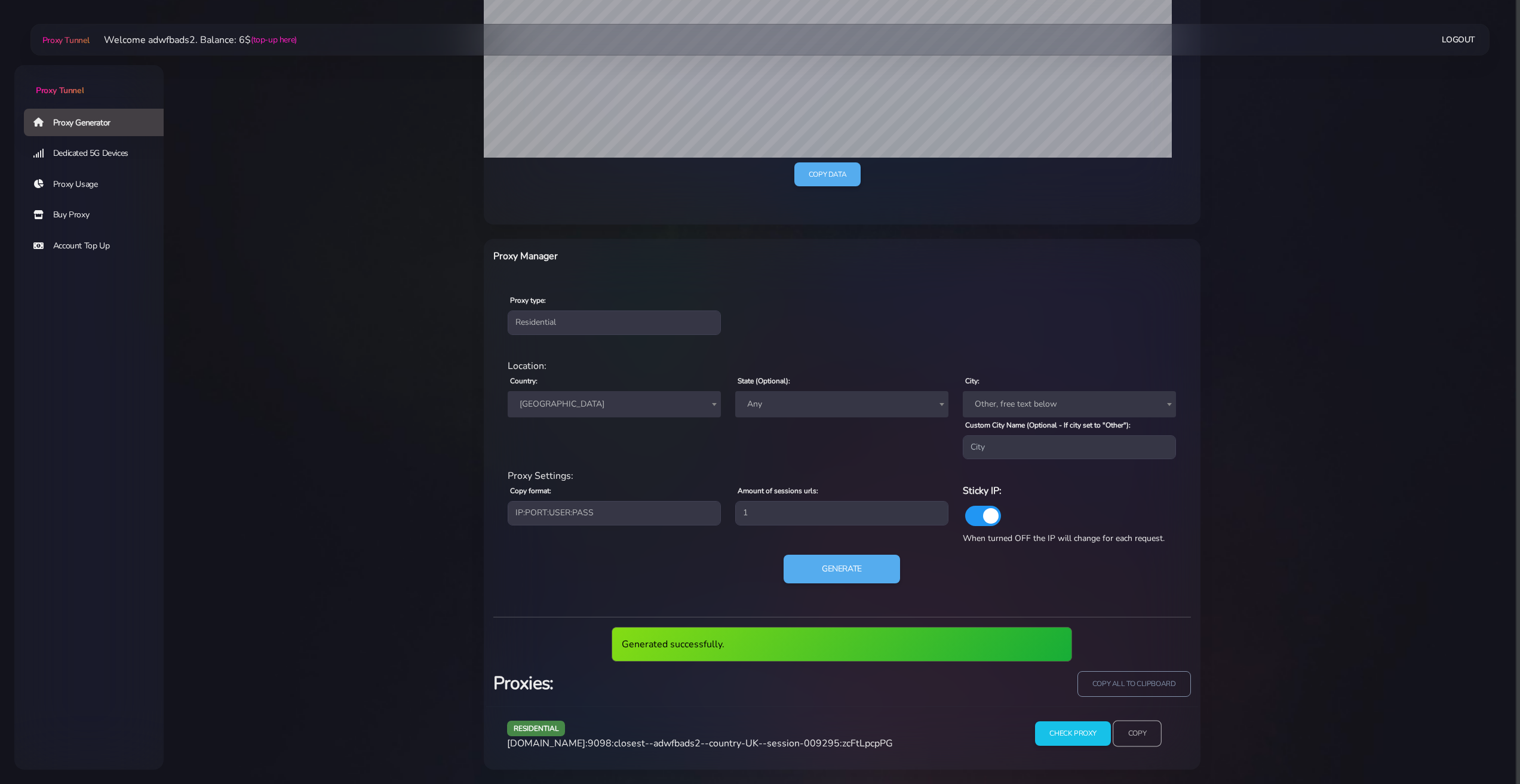
click at [1137, 737] on input "Copy" at bounding box center [1137, 734] width 49 height 27
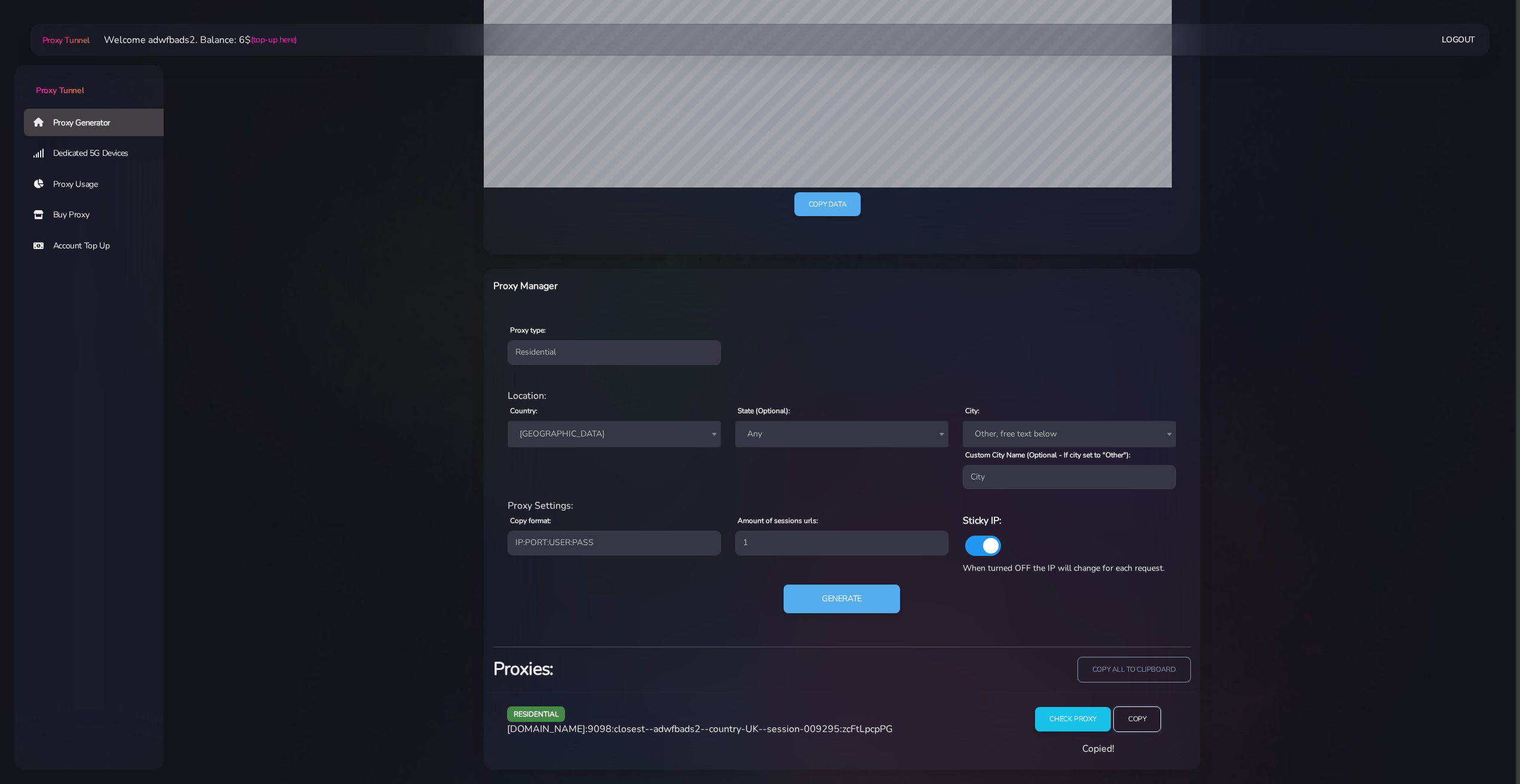
scroll to position [278, 0]
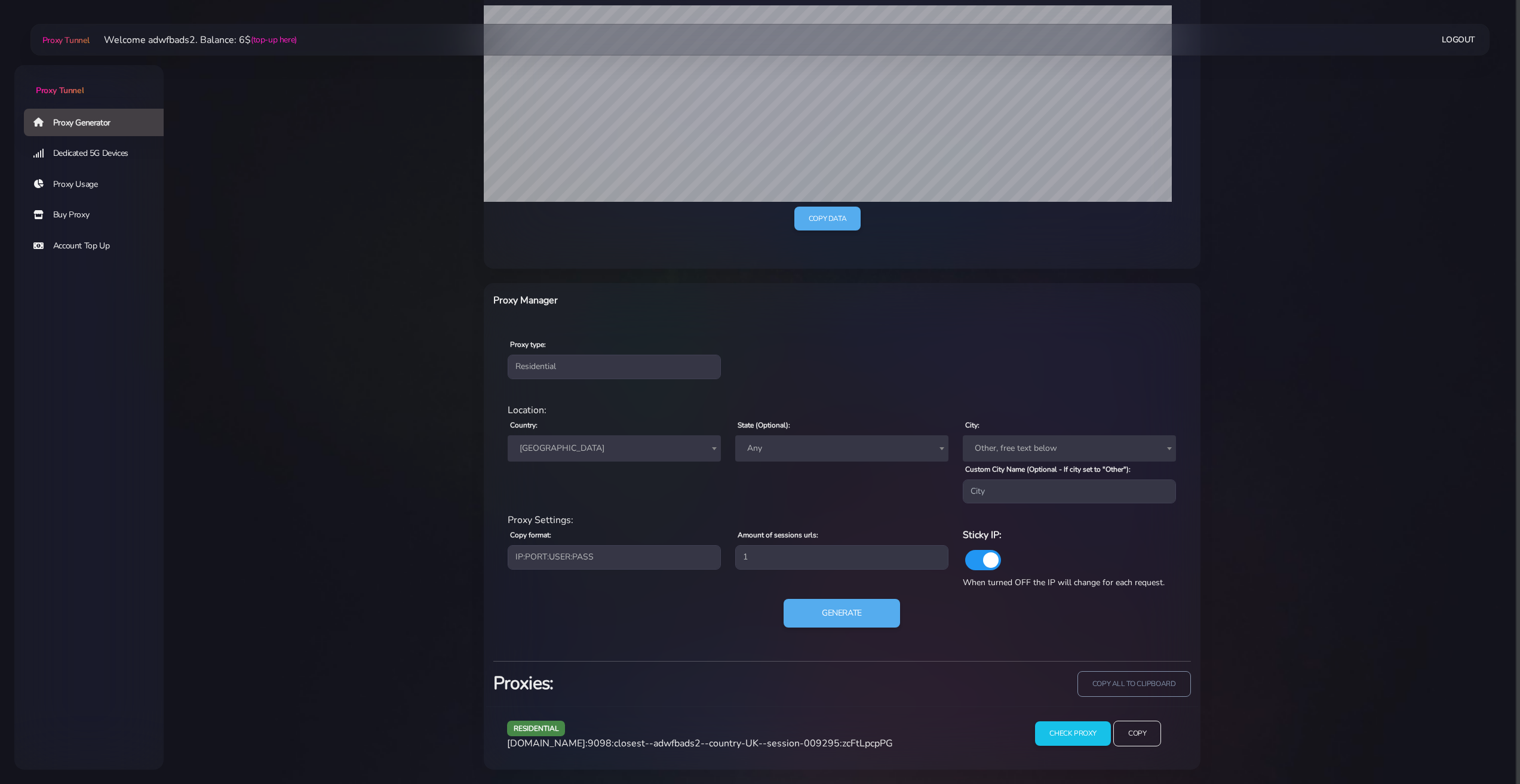
click at [574, 445] on span "[GEOGRAPHIC_DATA]" at bounding box center [614, 448] width 199 height 16
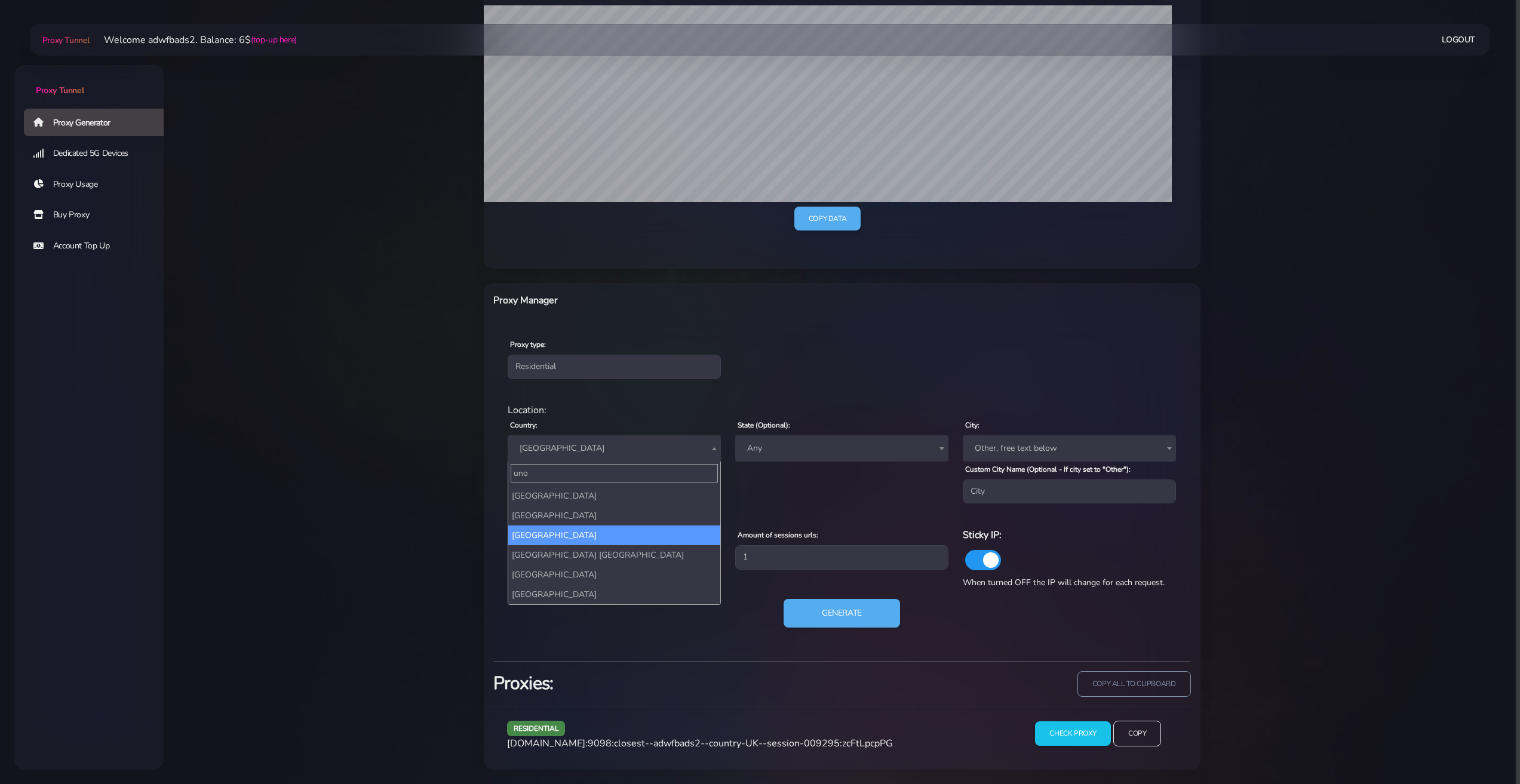
scroll to position [0, 0]
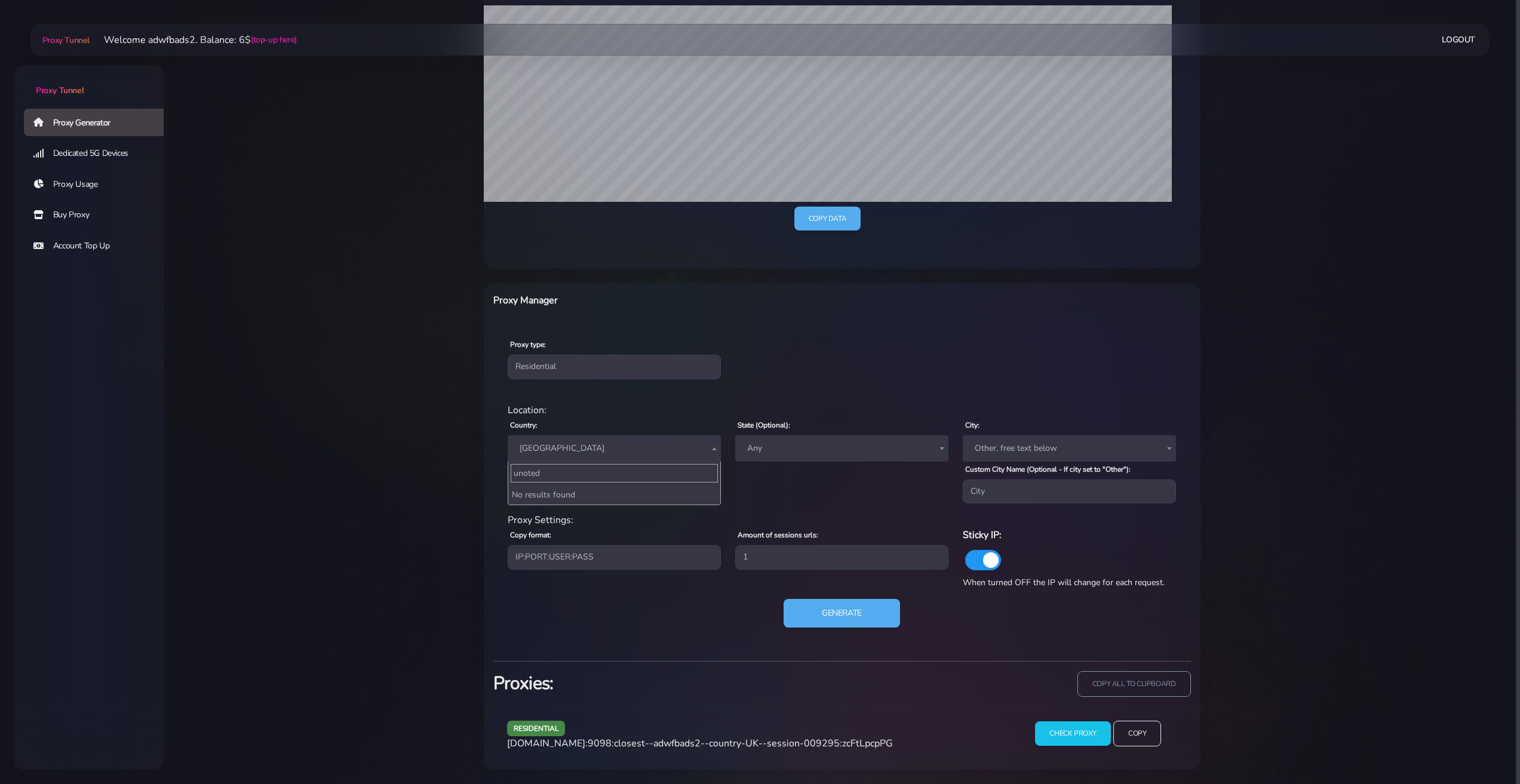
type input "unoted"
drag, startPoint x: 572, startPoint y: 449, endPoint x: 573, endPoint y: 456, distance: 7.1
click at [573, 456] on span "[GEOGRAPHIC_DATA]" at bounding box center [614, 448] width 199 height 16
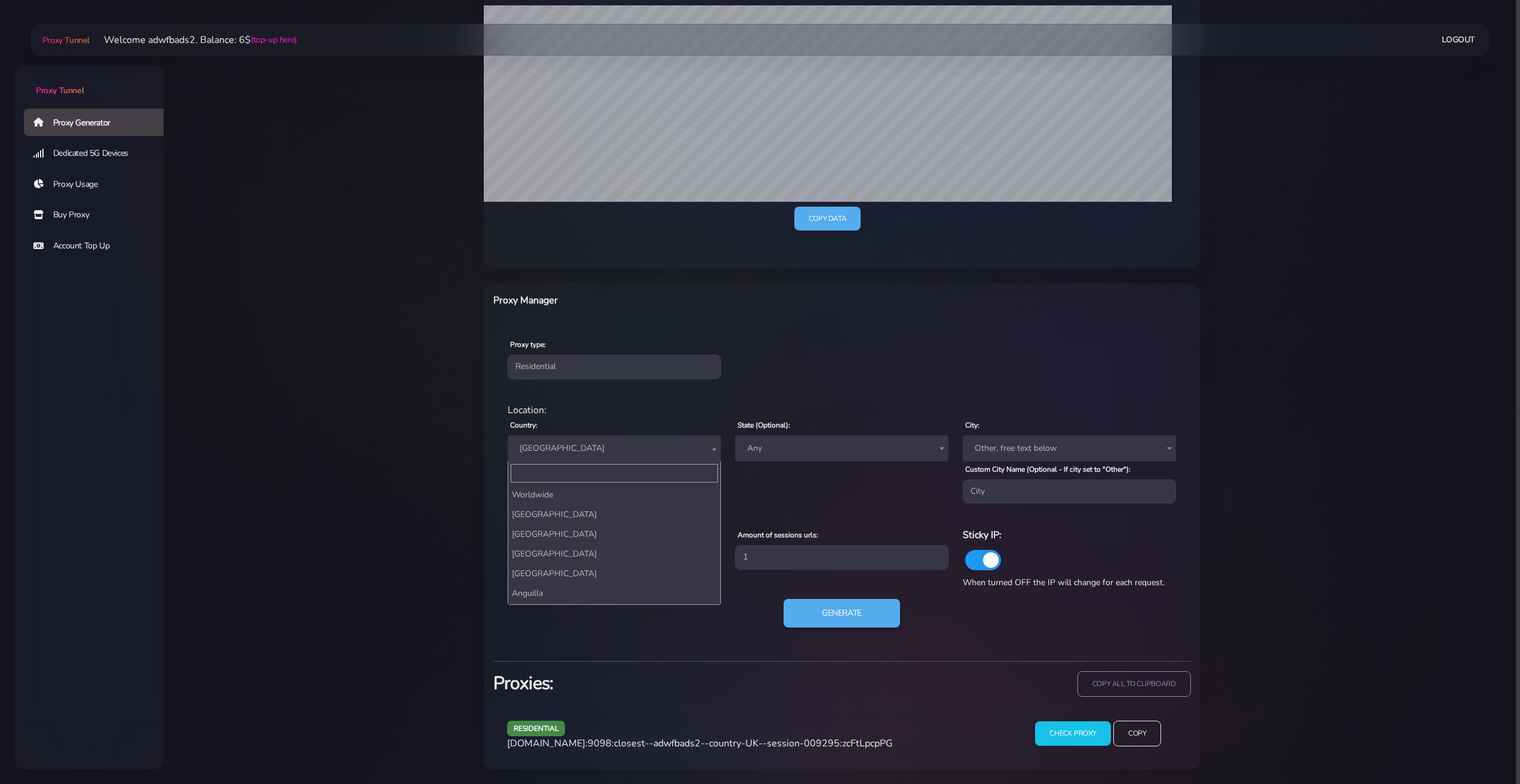
scroll to position [4583, 0]
click at [567, 451] on span "[GEOGRAPHIC_DATA]" at bounding box center [614, 448] width 199 height 16
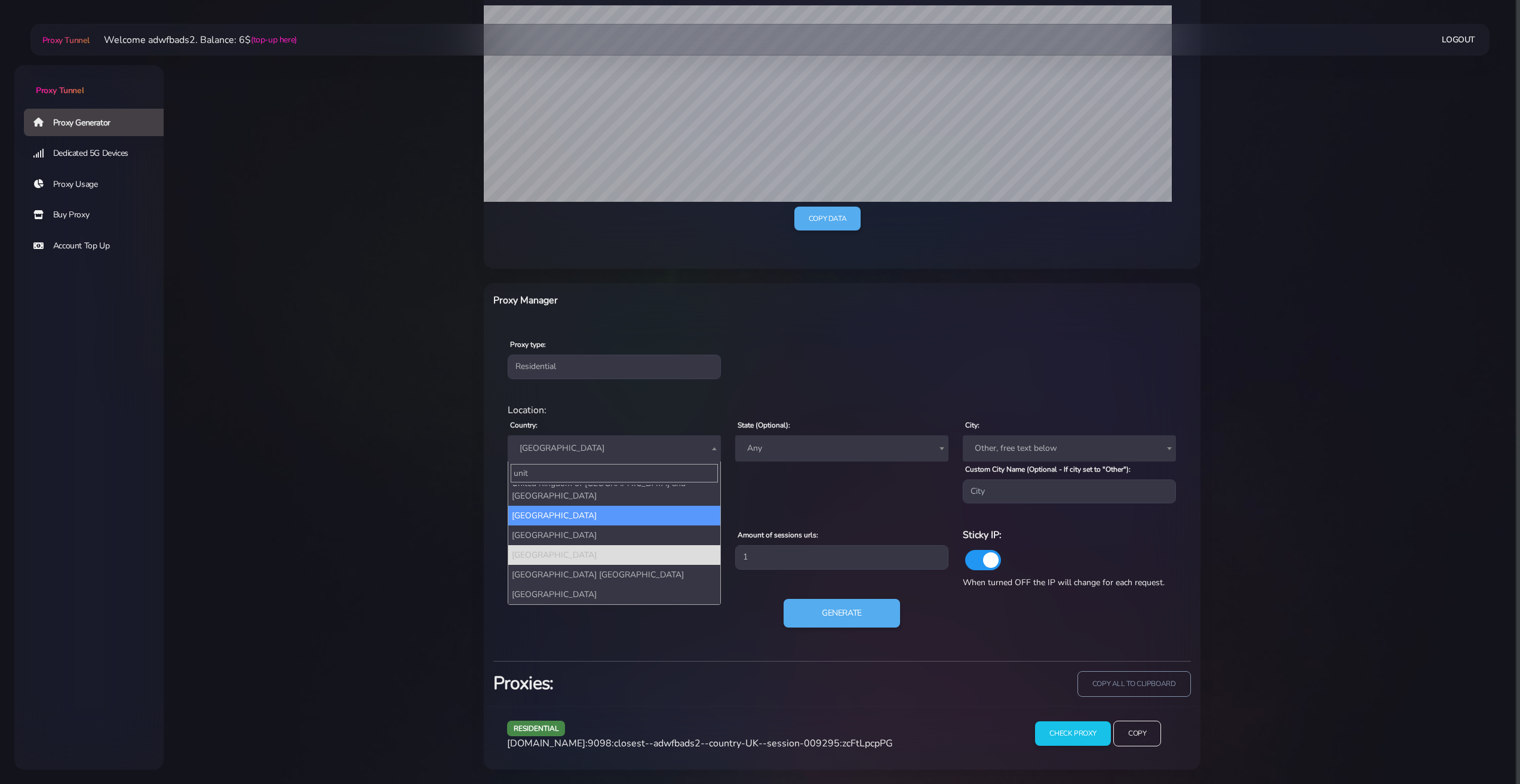
scroll to position [0, 0]
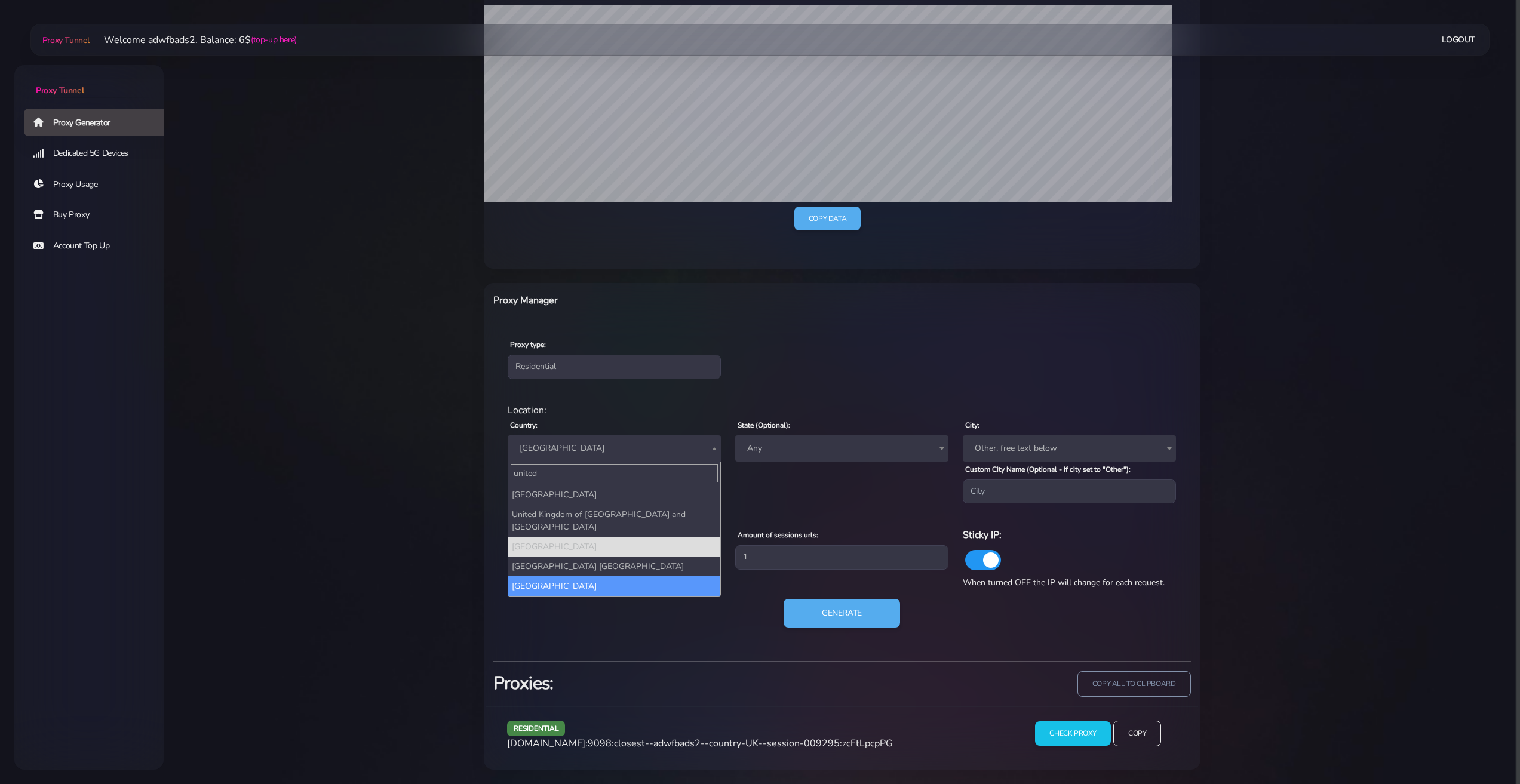
type input "united"
select select "US"
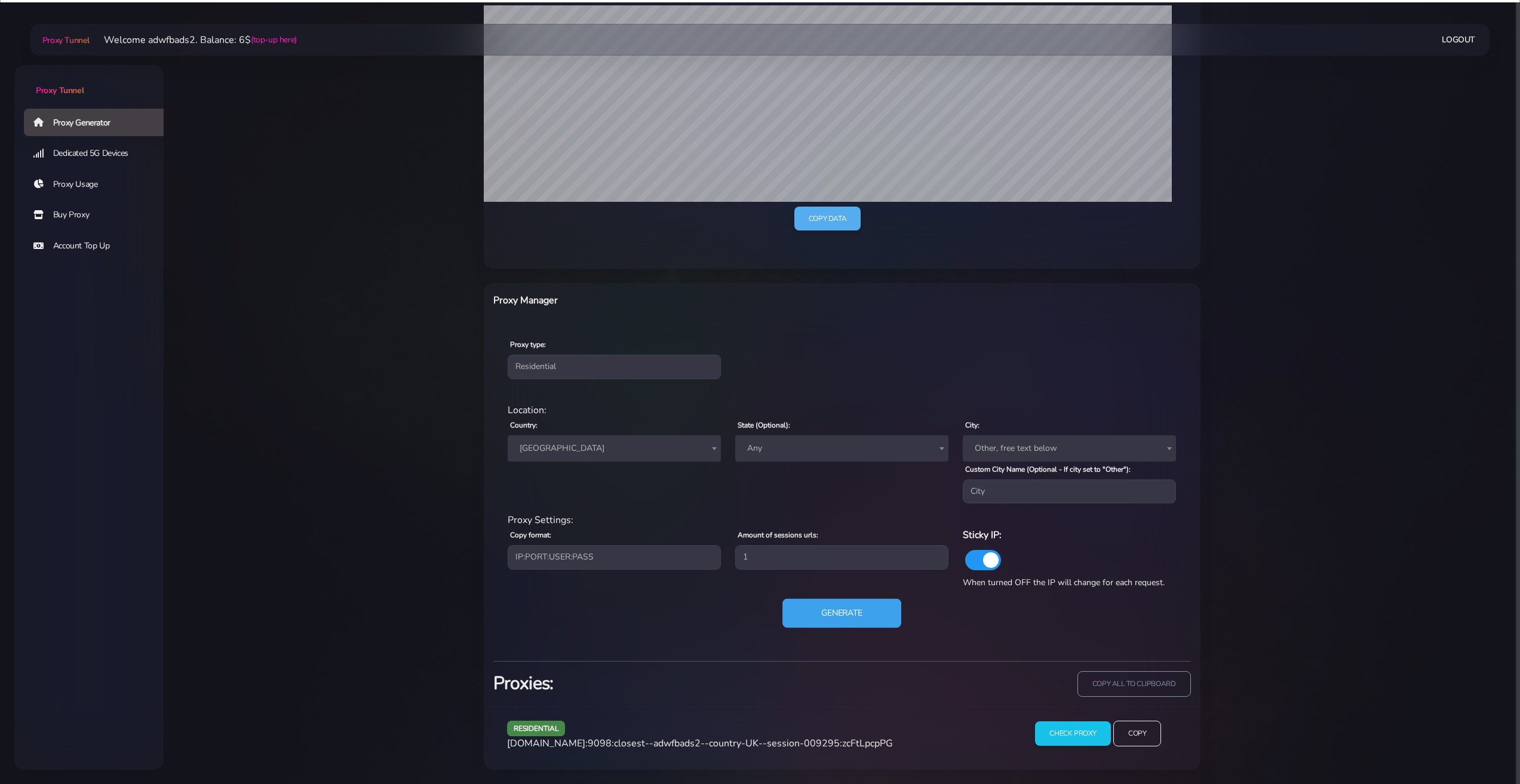
click at [805, 608] on button "Generate" at bounding box center [842, 614] width 119 height 29
